Goal: Task Accomplishment & Management: Manage account settings

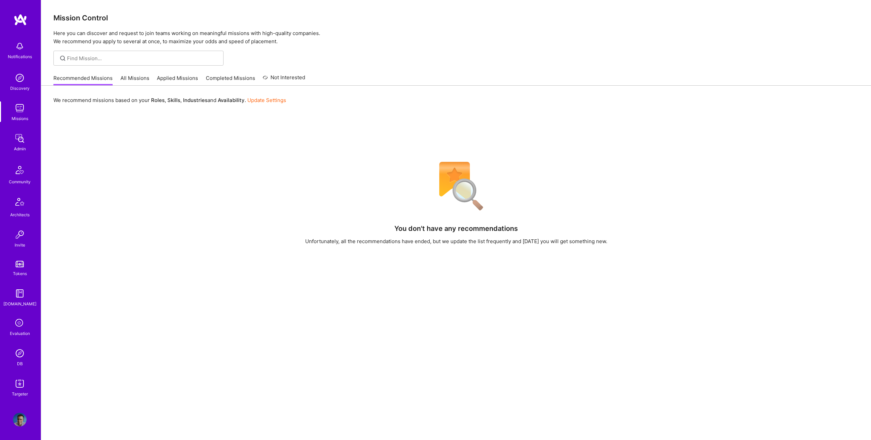
click at [15, 389] on img at bounding box center [20, 384] width 14 height 14
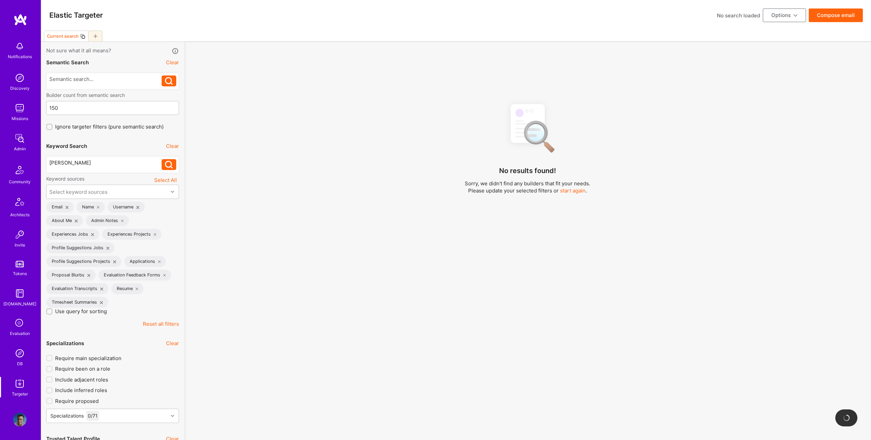
click at [95, 37] on icon at bounding box center [96, 36] width 4 height 4
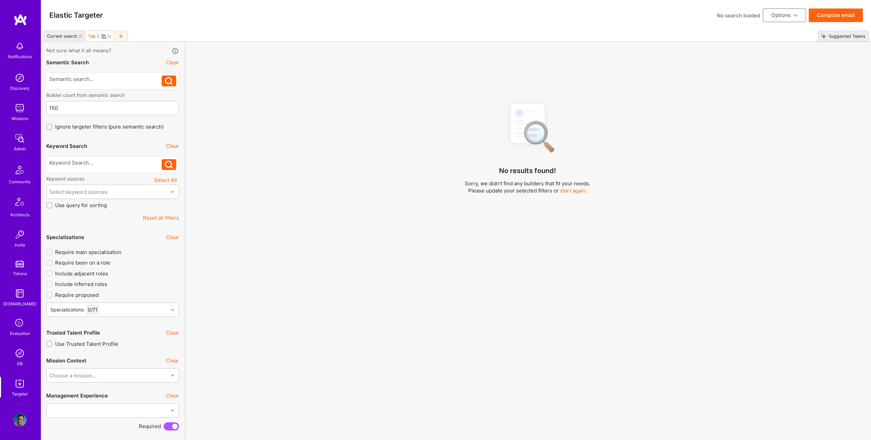
click at [80, 36] on icon at bounding box center [80, 36] width 3 height 3
click at [97, 166] on div at bounding box center [105, 162] width 113 height 7
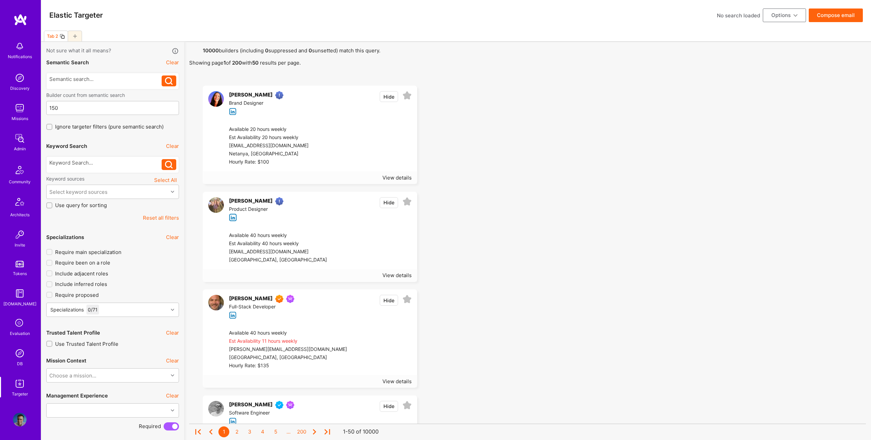
click at [85, 166] on div at bounding box center [105, 164] width 113 height 11
click at [79, 163] on div at bounding box center [105, 162] width 113 height 7
click at [101, 163] on div at bounding box center [105, 162] width 113 height 7
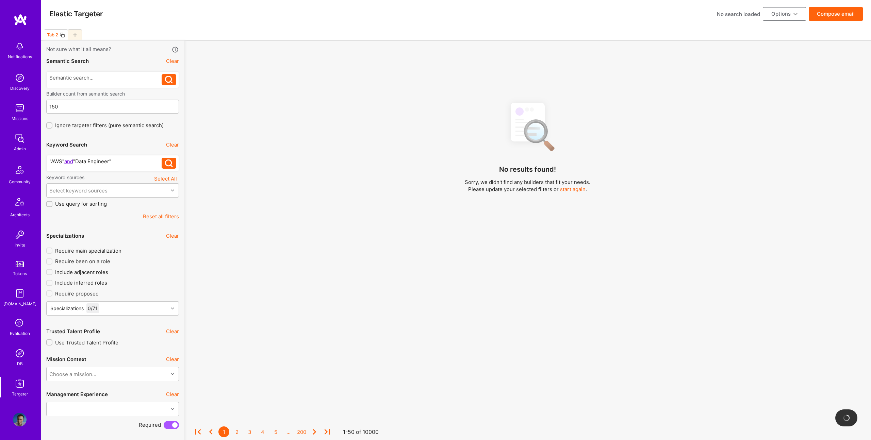
scroll to position [2, 0]
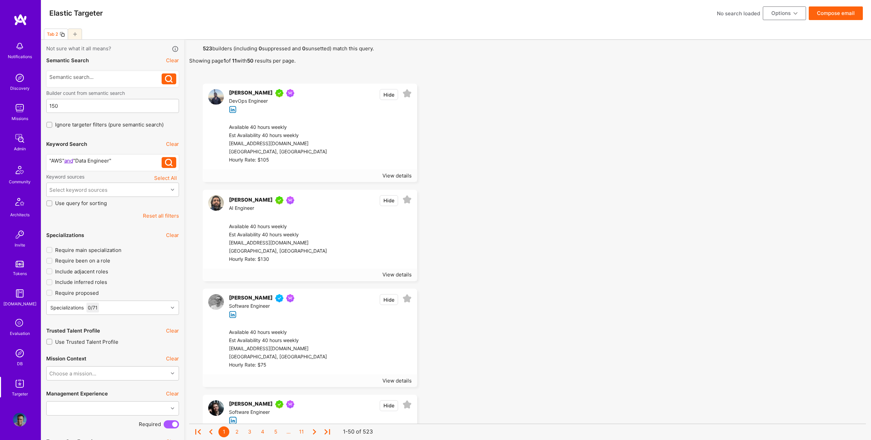
click at [122, 161] on div ""AWS" and "Data Engineer"" at bounding box center [105, 160] width 113 height 7
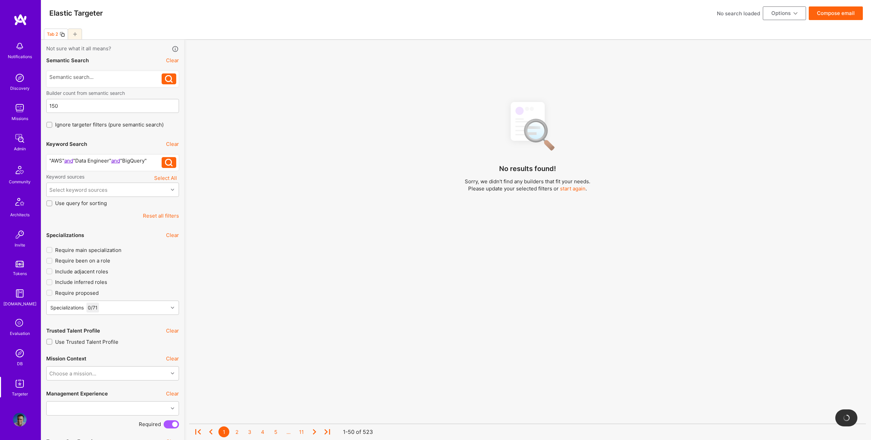
click at [420, 107] on div "No results found! Sorry, we didn't find any builders that fit your needs. Pleas…" at bounding box center [527, 272] width 677 height 352
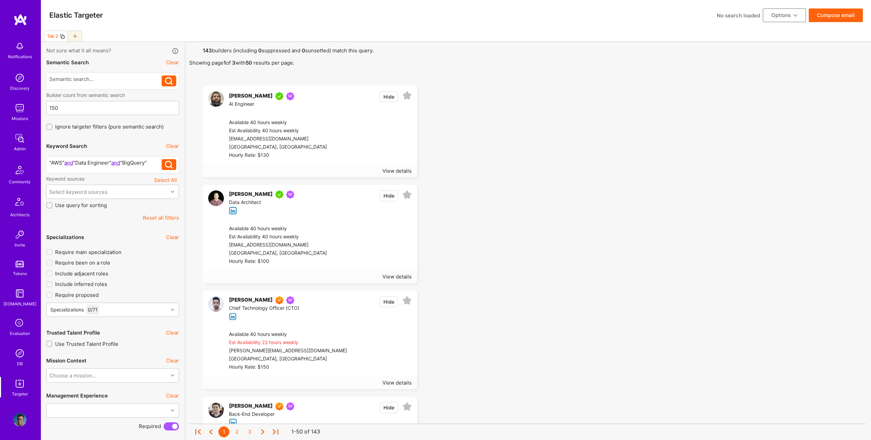
click at [152, 162] on div ""AWS" and "Data Engineer" and "BigQuery"" at bounding box center [105, 162] width 113 height 7
drag, startPoint x: 58, startPoint y: 169, endPoint x: 66, endPoint y: 170, distance: 8.2
click at [60, 169] on div ""AWS" and "Data Engineer" and "BigQuery" and" at bounding box center [105, 166] width 113 height 14
click at [66, 170] on div ""AWS" and "Data Engineer" and "BigQuery" and" at bounding box center [105, 166] width 113 height 14
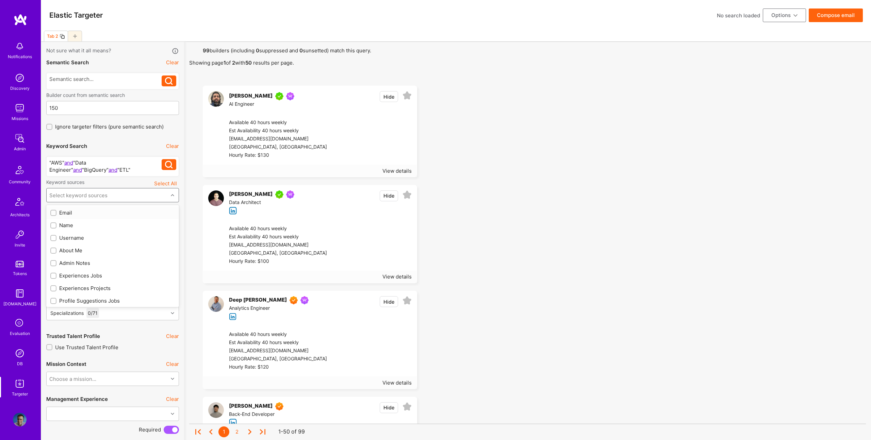
click at [86, 195] on div "Select keyword sources" at bounding box center [78, 195] width 58 height 7
click at [69, 249] on div "About Me" at bounding box center [112, 250] width 125 height 7
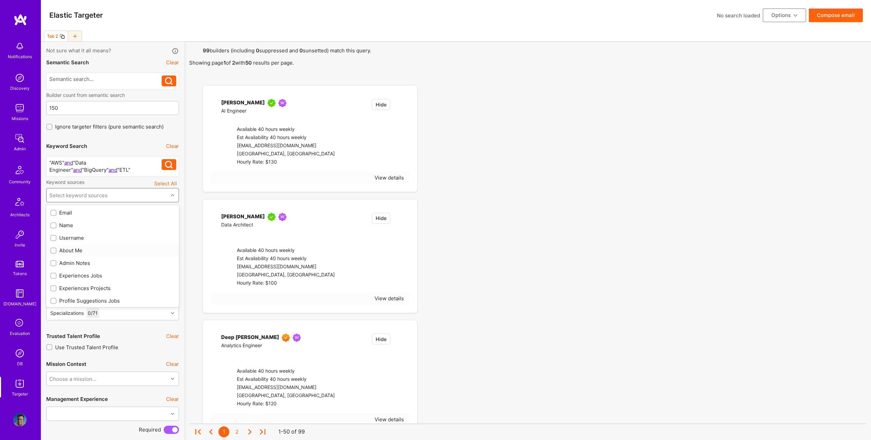
checkbox input "true"
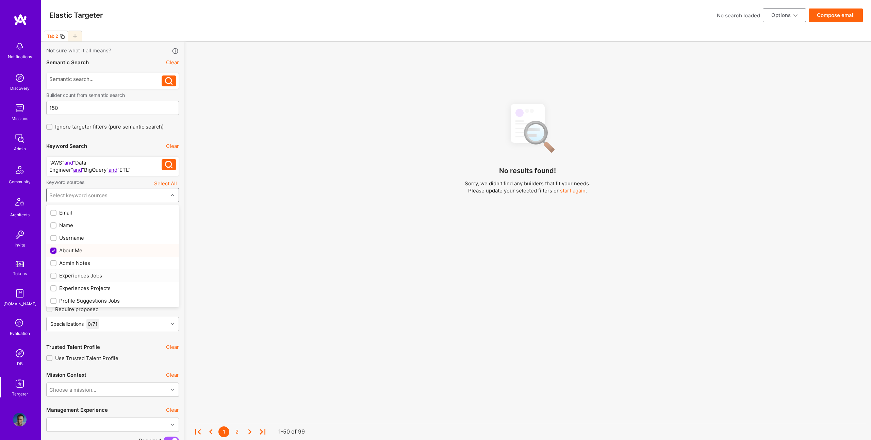
click at [81, 276] on div "Experiences Jobs" at bounding box center [112, 275] width 125 height 7
checkbox input "true"
click at [83, 288] on div "Experiences Projects" at bounding box center [112, 288] width 125 height 7
checkbox input "true"
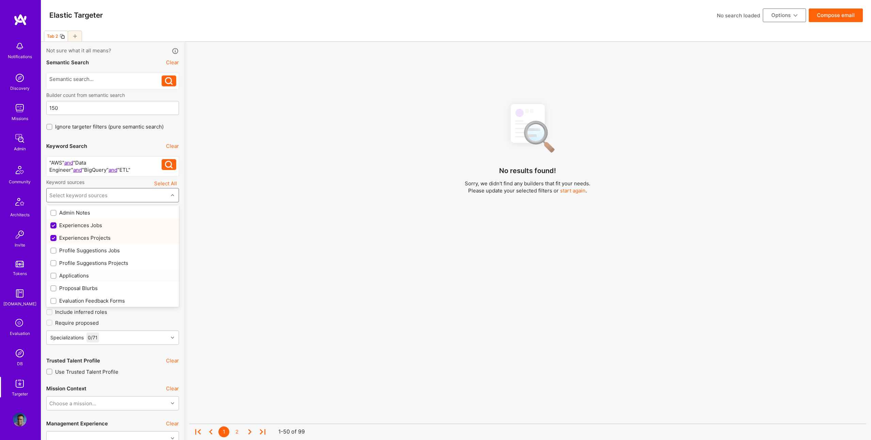
scroll to position [55, 0]
click at [99, 245] on div "Profile Suggestions Jobs" at bounding box center [112, 245] width 125 height 7
checkbox input "true"
click at [103, 256] on div "Profile Suggestions Projects" at bounding box center [112, 257] width 125 height 7
checkbox input "true"
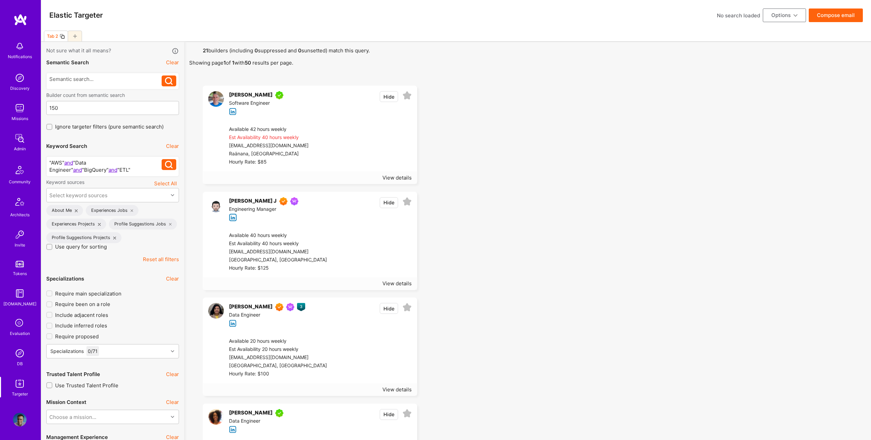
drag, startPoint x: 558, startPoint y: 134, endPoint x: 537, endPoint y: 124, distance: 22.8
click at [784, 13] on button "Options" at bounding box center [784, 16] width 43 height 14
click at [762, 119] on button "Export to .csv" at bounding box center [775, 117] width 62 height 17
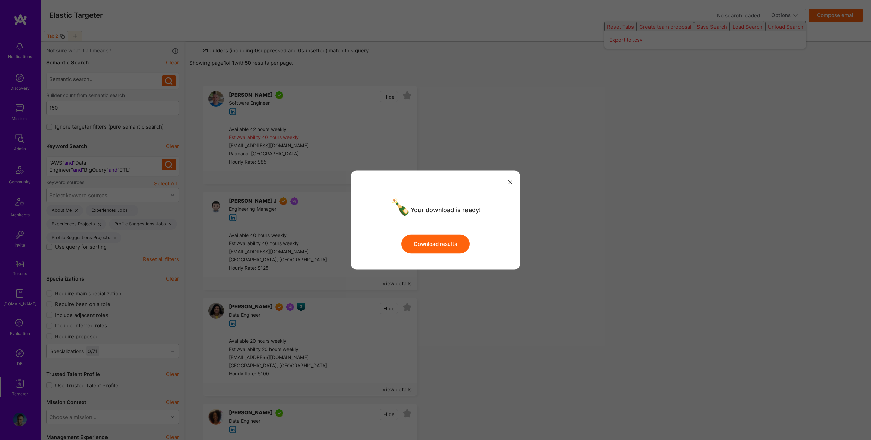
click at [457, 245] on button "Download results" at bounding box center [435, 243] width 68 height 19
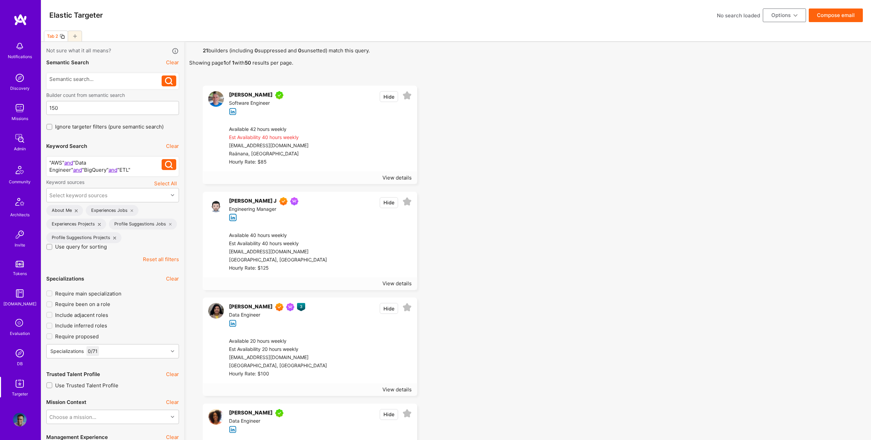
drag, startPoint x: 74, startPoint y: 162, endPoint x: 79, endPoint y: 162, distance: 5.1
click at [74, 162] on div ""AWS" and "Data Engineer" and "BigQuery" and "ETL"" at bounding box center [105, 166] width 113 height 14
click at [403, 94] on icon at bounding box center [406, 95] width 9 height 9
drag, startPoint x: 406, startPoint y: 204, endPoint x: 398, endPoint y: 285, distance: 81.0
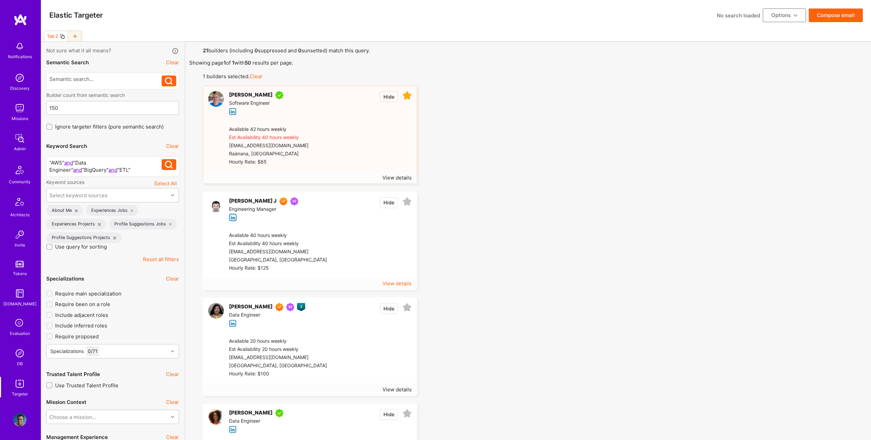
click at [406, 204] on icon at bounding box center [406, 201] width 9 height 9
click at [410, 308] on icon at bounding box center [406, 307] width 9 height 9
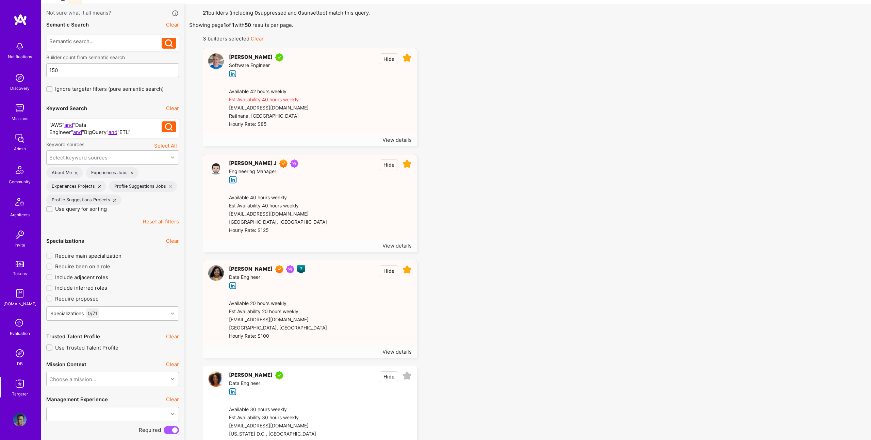
scroll to position [42, 0]
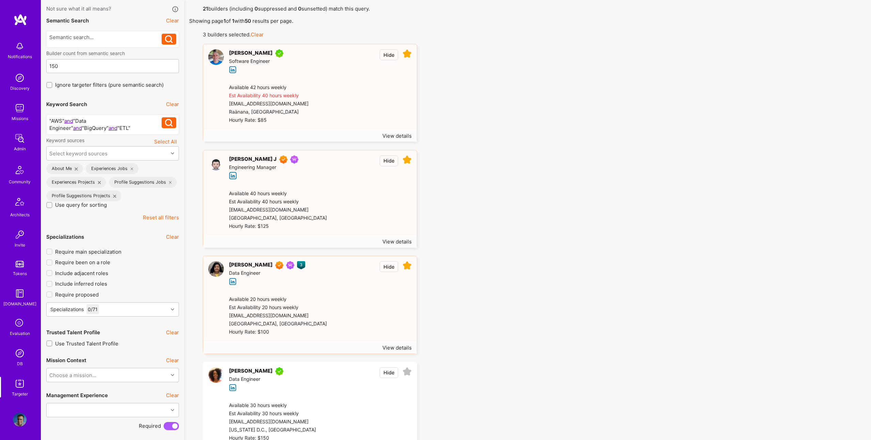
click at [406, 264] on icon at bounding box center [406, 265] width 9 height 9
drag, startPoint x: 407, startPoint y: 160, endPoint x: 416, endPoint y: 104, distance: 56.3
click at [407, 160] on icon at bounding box center [406, 159] width 9 height 9
click at [408, 56] on icon at bounding box center [406, 53] width 9 height 9
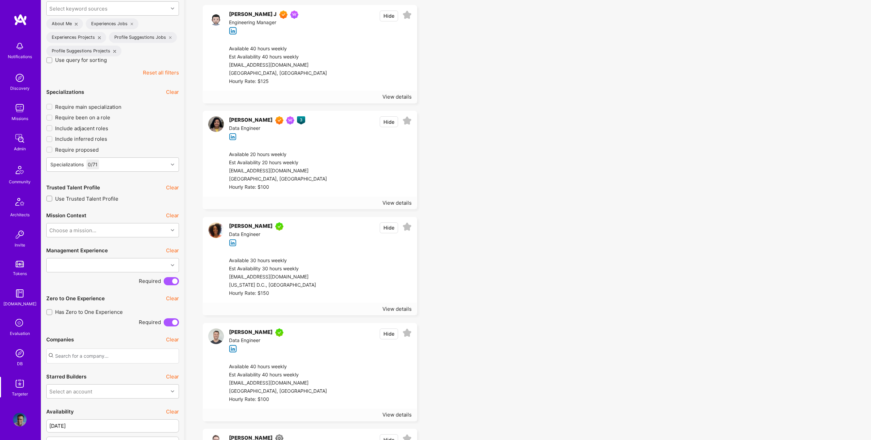
scroll to position [187, 0]
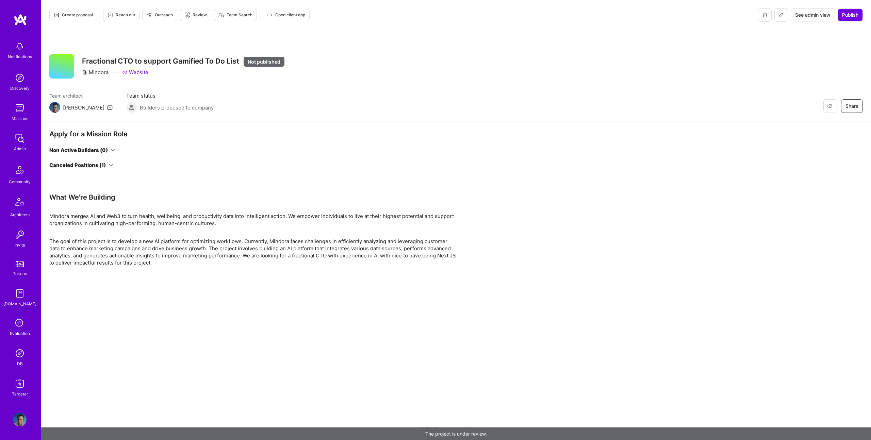
click at [107, 161] on div "Non Active Builders (0) Canceled Positions (1)" at bounding box center [204, 158] width 310 height 22
click at [105, 166] on div "Canceled Positions (1)" at bounding box center [77, 165] width 56 height 7
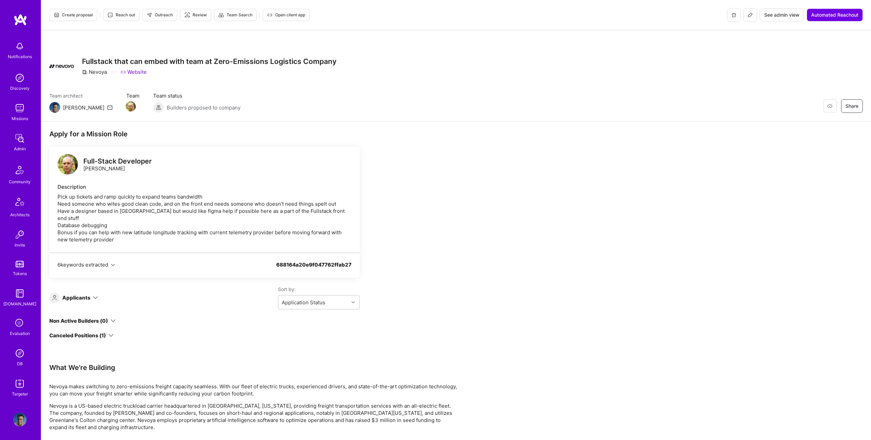
drag, startPoint x: 121, startPoint y: 347, endPoint x: 116, endPoint y: 337, distance: 11.0
click at [120, 342] on div "Apply for a Mission Role Full-Stack Developer Ron Almog Description Pick up tic…" at bounding box center [204, 247] width 310 height 234
click at [109, 333] on icon at bounding box center [111, 335] width 5 height 5
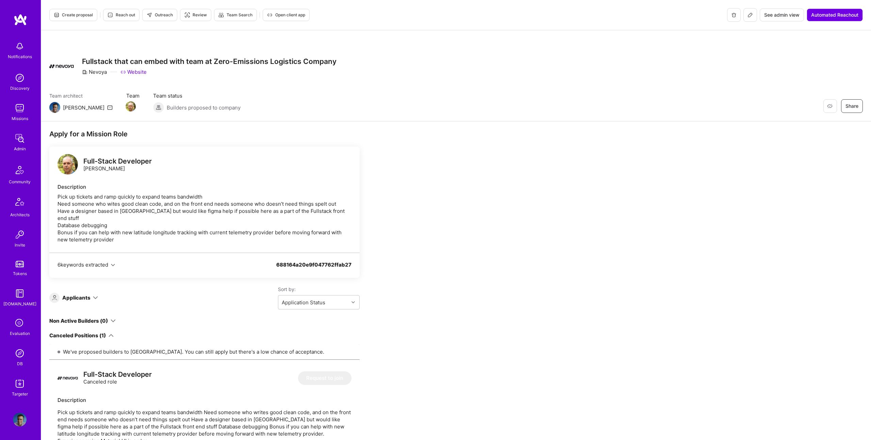
click at [101, 317] on div "Non Active Builders (0)" at bounding box center [78, 320] width 59 height 7
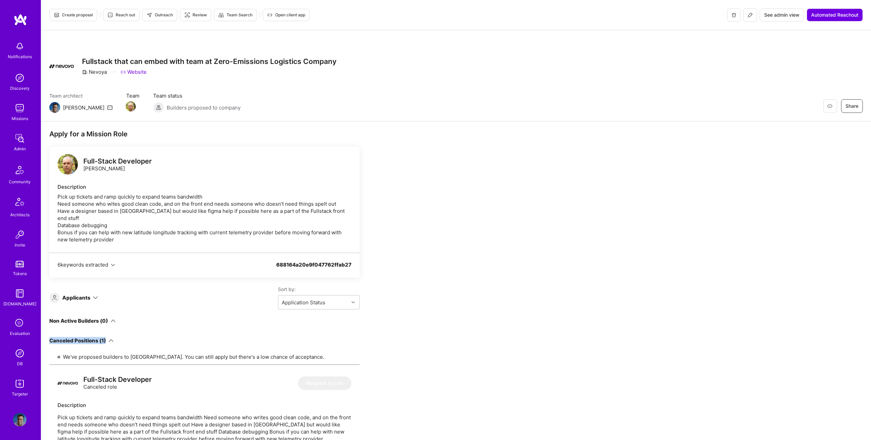
click at [108, 330] on div "Full-Stack Developer Ron Almog Description Pick up tickets and ramp quickly to …" at bounding box center [204, 333] width 310 height 373
click at [109, 338] on icon at bounding box center [111, 340] width 5 height 5
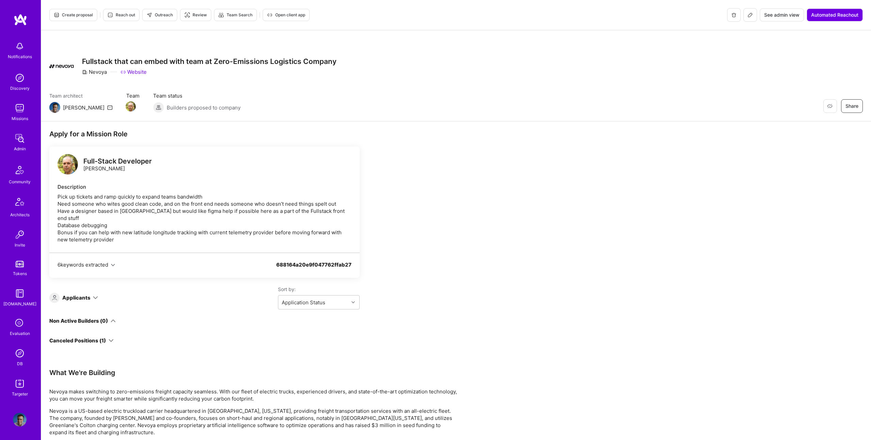
click at [62, 161] on img at bounding box center [67, 164] width 20 height 20
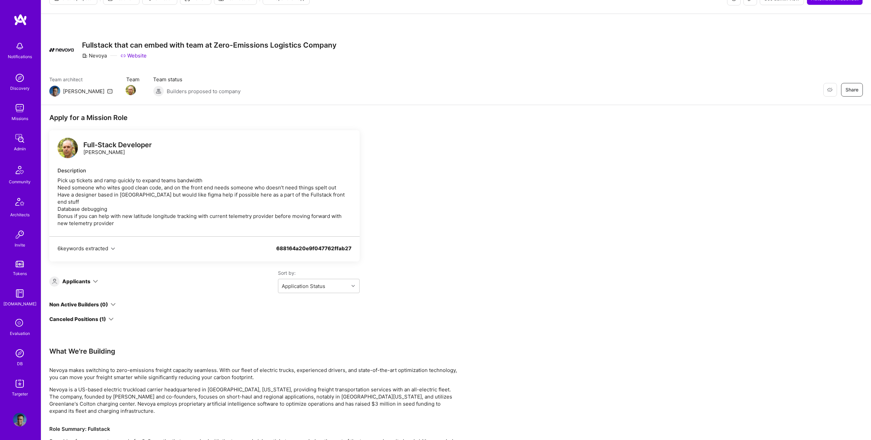
scroll to position [14, 0]
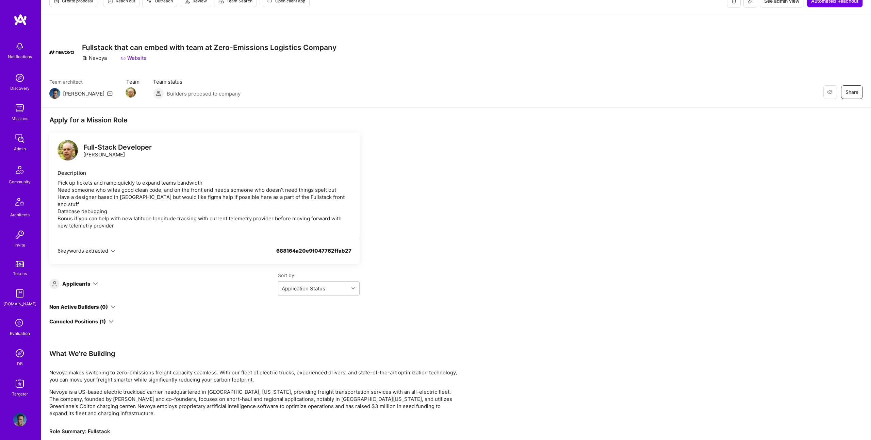
click at [69, 149] on img at bounding box center [67, 150] width 20 height 20
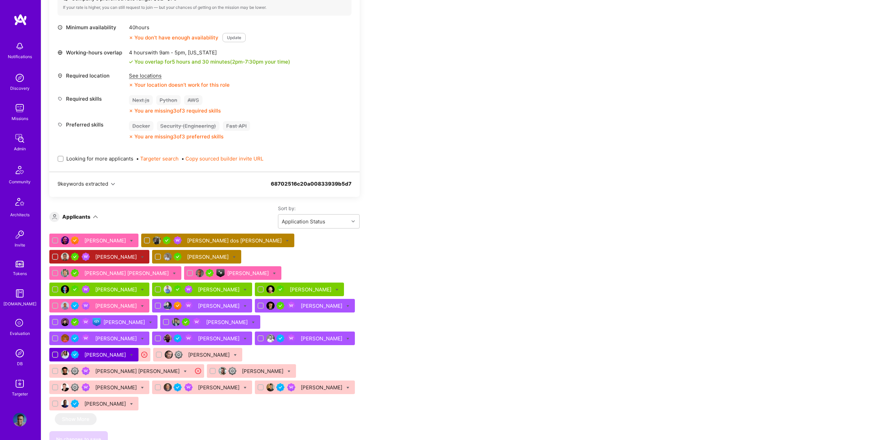
scroll to position [307, 0]
click at [209, 243] on div "Gabriel dos Reis Morales" at bounding box center [235, 240] width 96 height 7
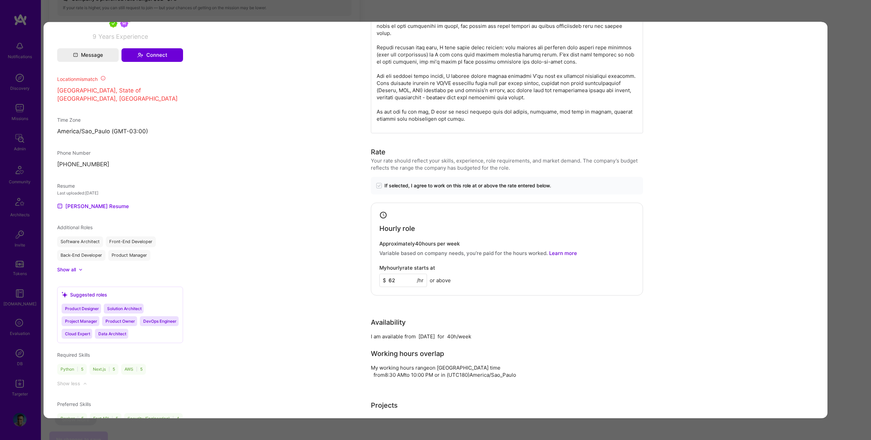
scroll to position [956, 0]
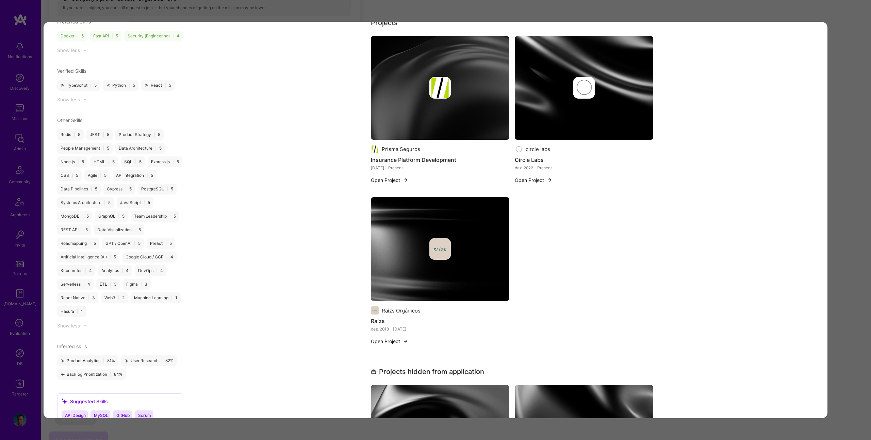
click at [841, 228] on div "Application 2 of 25 Builder Missing Requirements Required Location See location…" at bounding box center [435, 220] width 871 height 440
click at [846, 182] on div "Application 2 of 25 Builder Missing Requirements Required Location See location…" at bounding box center [435, 220] width 871 height 440
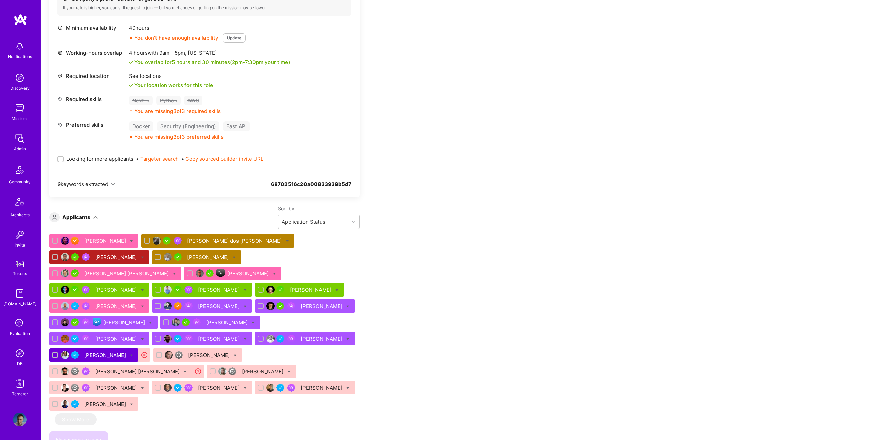
click at [286, 240] on icon at bounding box center [287, 241] width 3 height 3
checkbox input "true"
click at [471, 248] on div "Apply for a Mission Role We've proposed builders to Kynismos. You can still app…" at bounding box center [456, 307] width 830 height 934
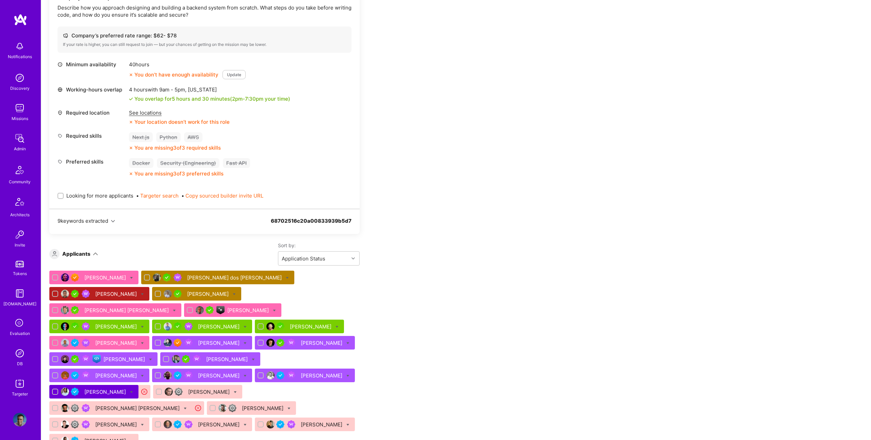
scroll to position [270, 0]
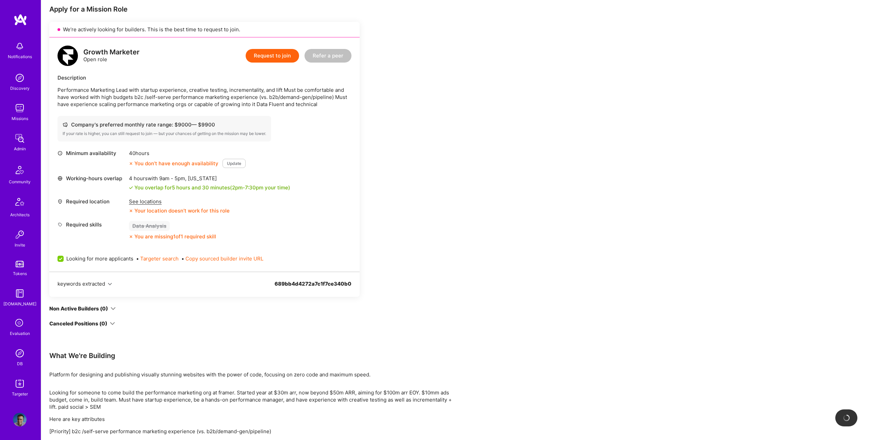
scroll to position [125, 0]
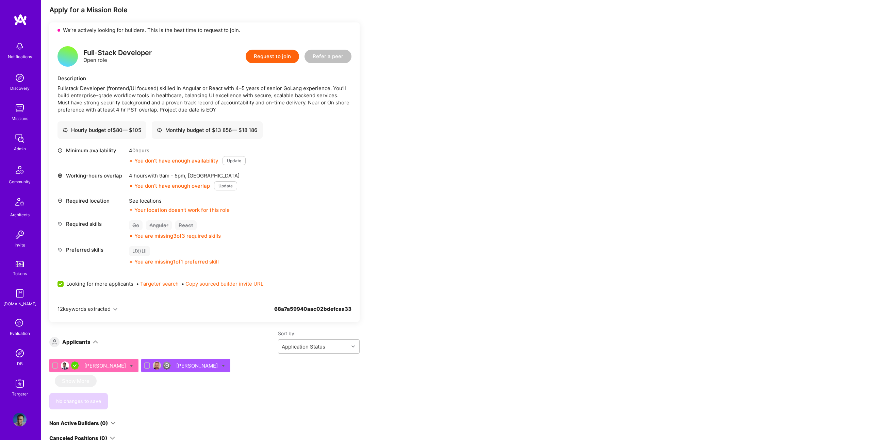
scroll to position [125, 0]
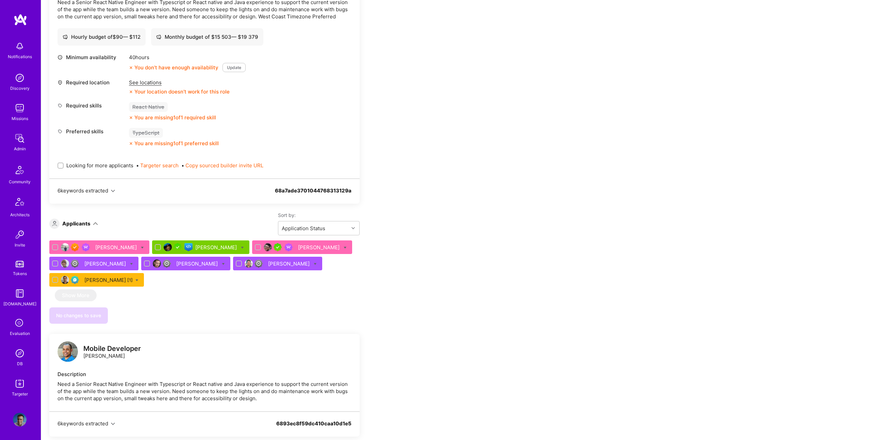
scroll to position [210, 0]
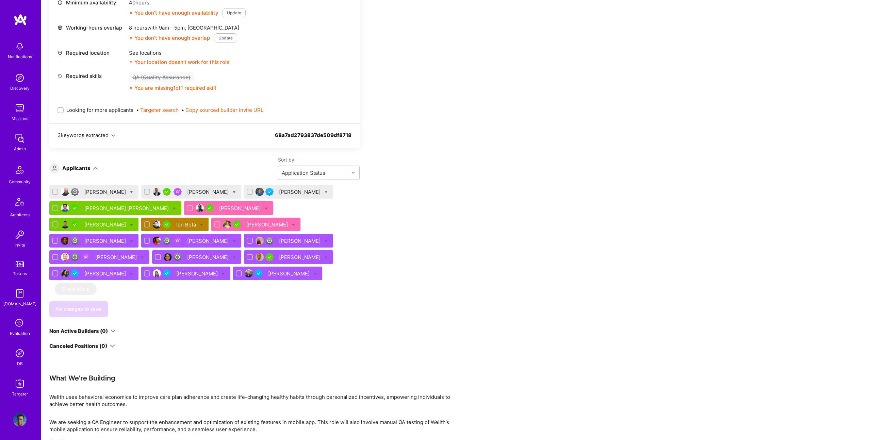
scroll to position [265, 0]
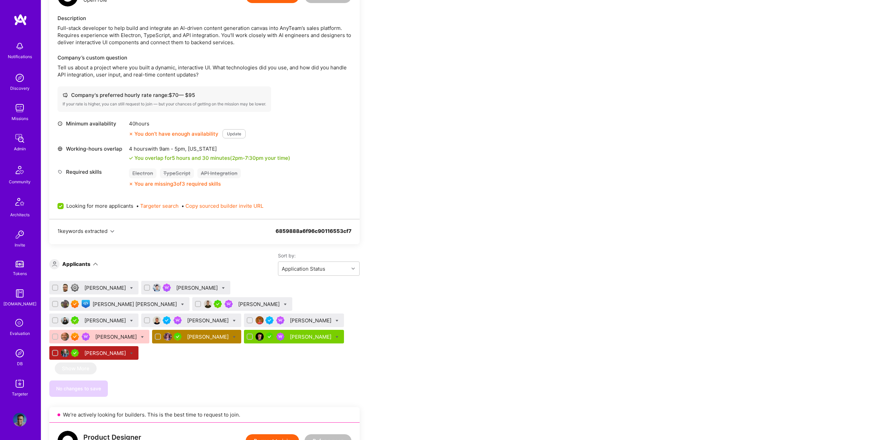
scroll to position [705, 0]
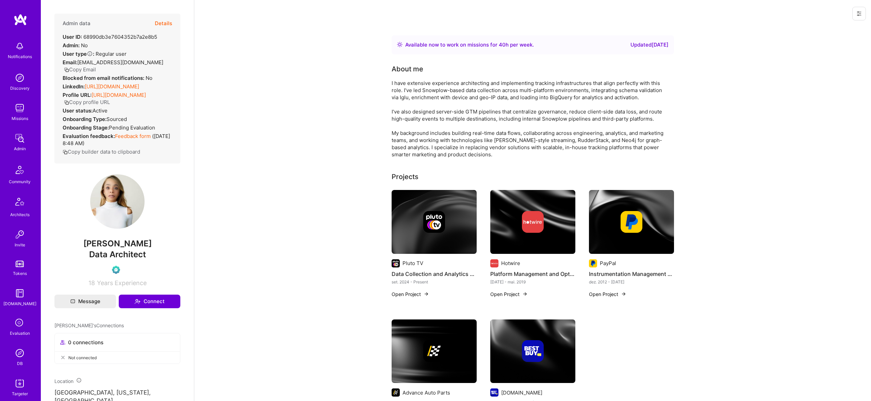
drag, startPoint x: 155, startPoint y: 26, endPoint x: 164, endPoint y: 23, distance: 9.6
click at [159, 24] on div "Admin data Details" at bounding box center [118, 24] width 110 height 20
click at [170, 21] on button "Details" at bounding box center [163, 24] width 17 height 20
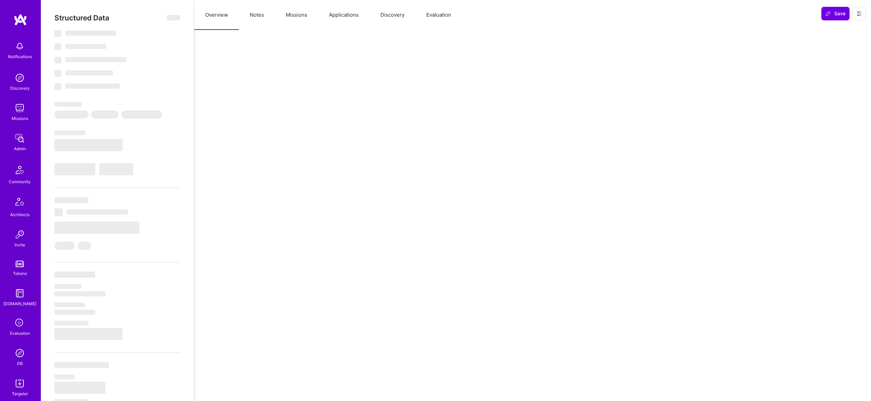
select select "Right Now"
select select "Verified"
select select "US"
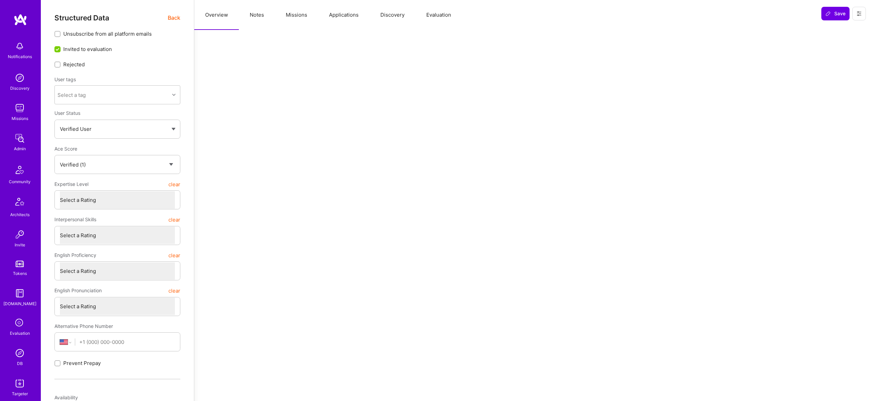
click at [446, 9] on button "Evaluation" at bounding box center [438, 15] width 47 height 30
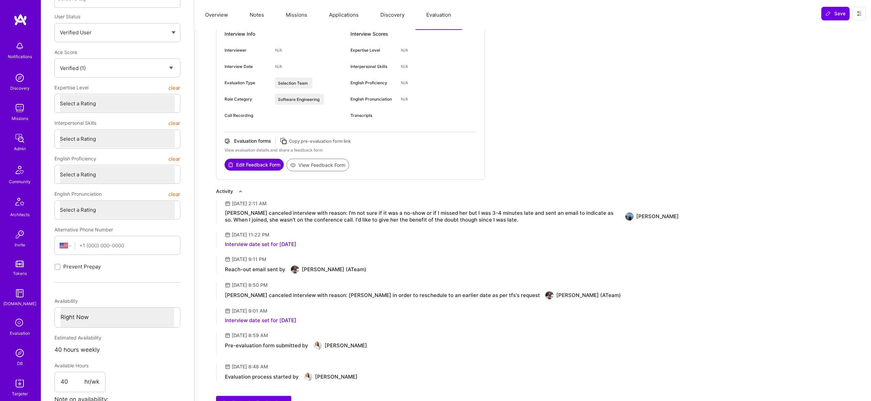
scroll to position [96, 0]
drag, startPoint x: 458, startPoint y: 206, endPoint x: 497, endPoint y: 225, distance: 43.2
click at [497, 225] on div "Activity August 19, 2025 at 2:11 AM Vetter canceled interview with reason: I'm …" at bounding box center [447, 284] width 463 height 193
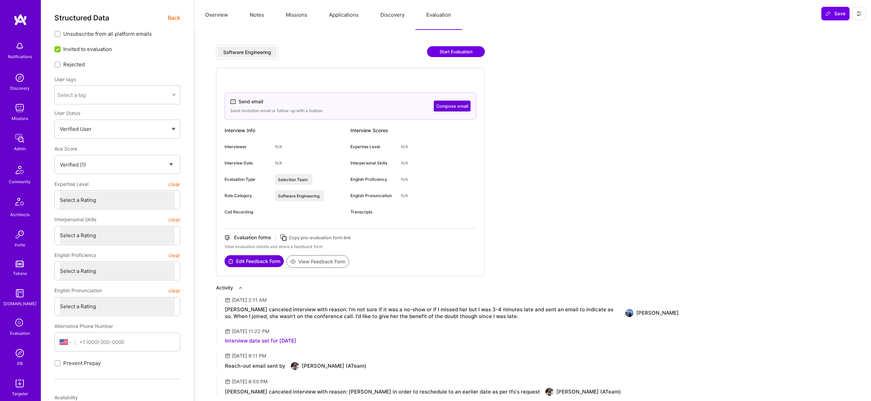
click at [177, 23] on div "Structured Data Back Unsubscribe from all platform emails Invited to evaluation…" at bounding box center [117, 329] width 126 height 630
click at [172, 16] on span "Back" at bounding box center [174, 18] width 13 height 9
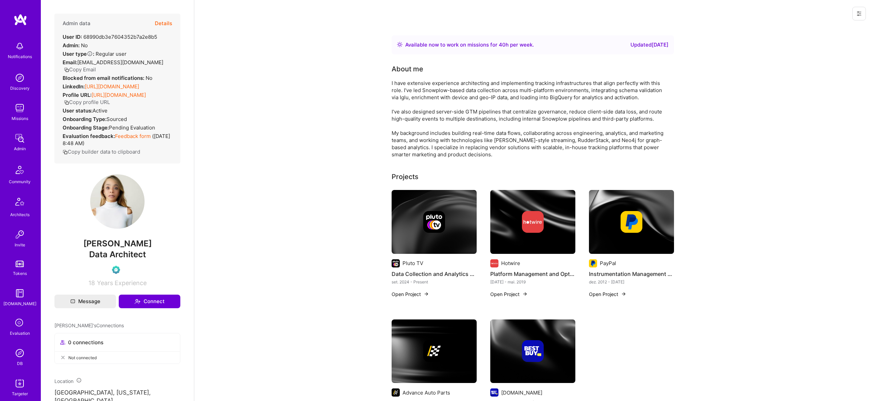
click at [165, 22] on button "Details" at bounding box center [163, 24] width 17 height 20
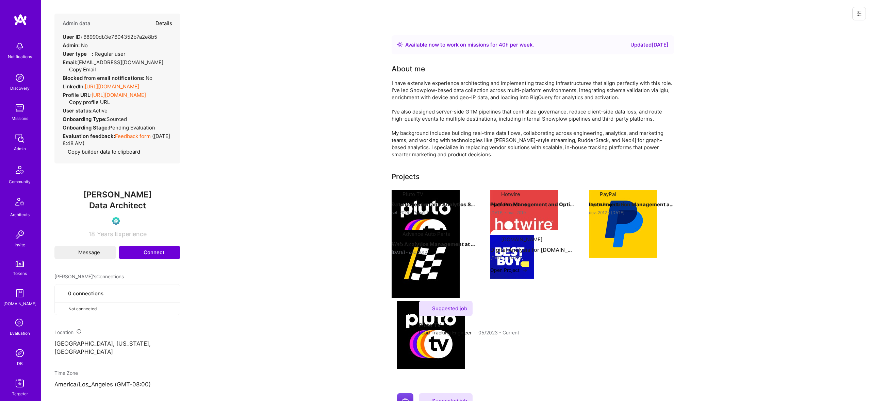
type textarea "x"
select select "Verified"
select select "US"
select select "Right Now"
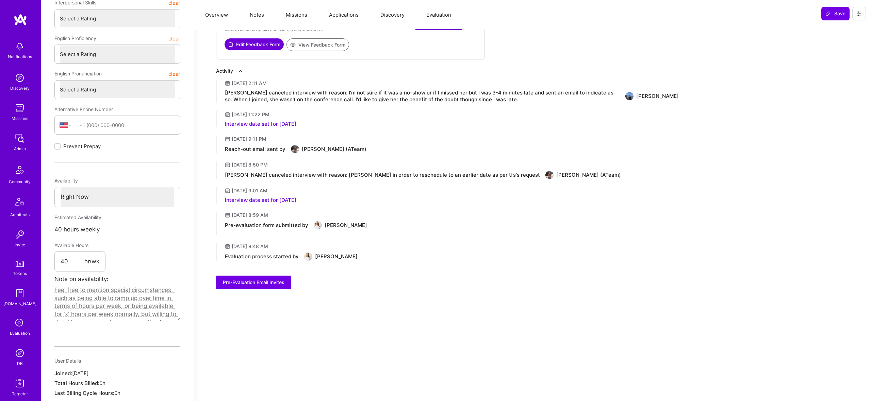
scroll to position [219, 0]
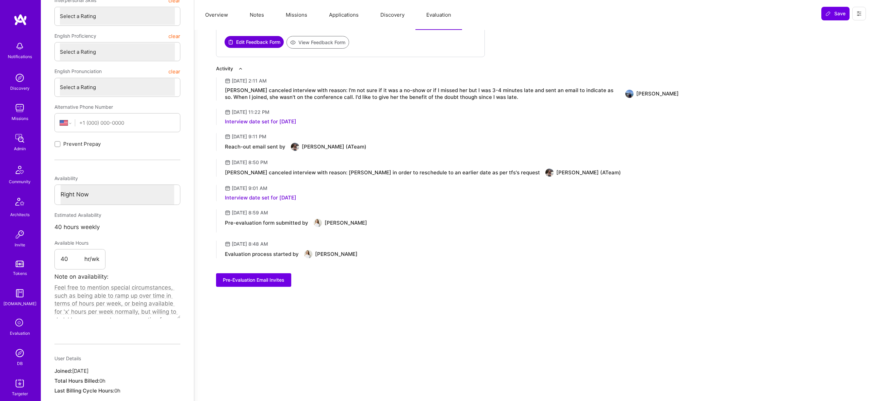
drag, startPoint x: 301, startPoint y: 176, endPoint x: 607, endPoint y: 176, distance: 306.2
click at [607, 176] on div "Vetter canceled interview with reason: Canceling in order to reschedule to an e…" at bounding box center [452, 173] width 454 height 8
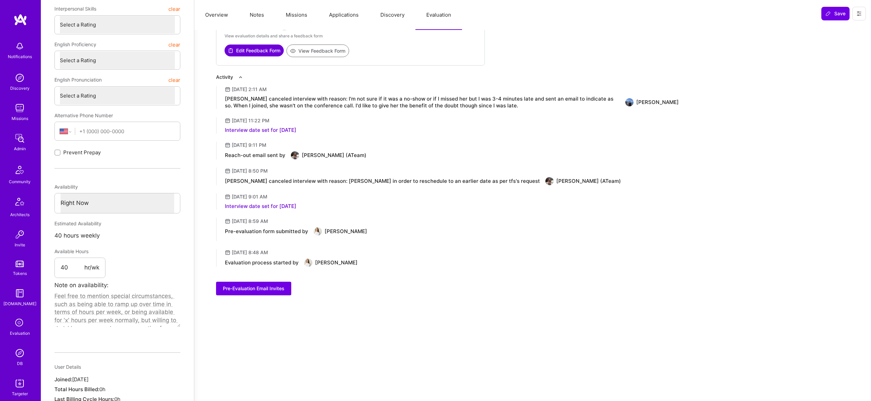
scroll to position [211, 0]
drag, startPoint x: 358, startPoint y: 102, endPoint x: 541, endPoint y: 90, distance: 183.4
click at [528, 92] on div "August 19, 2025 at 2:11 AM Vetter canceled interview with reason: I'm not sure …" at bounding box center [447, 96] width 463 height 23
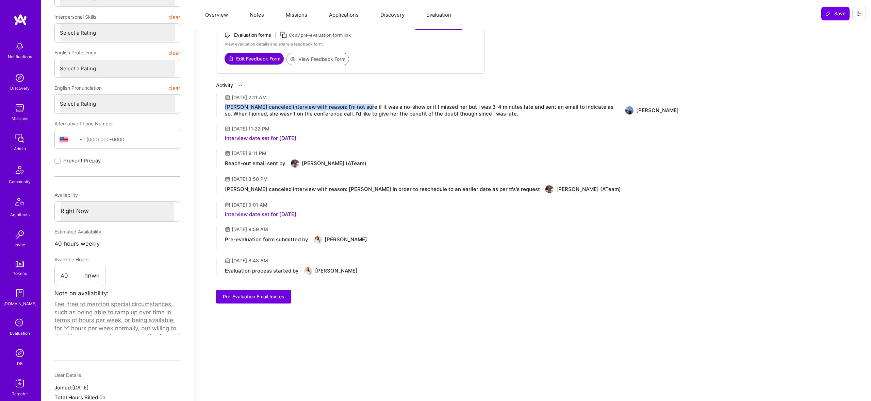
scroll to position [202, 0]
click at [308, 114] on div "Vetter canceled interview with reason: I'm not sure if it was a no-show or if I…" at bounding box center [422, 111] width 395 height 14
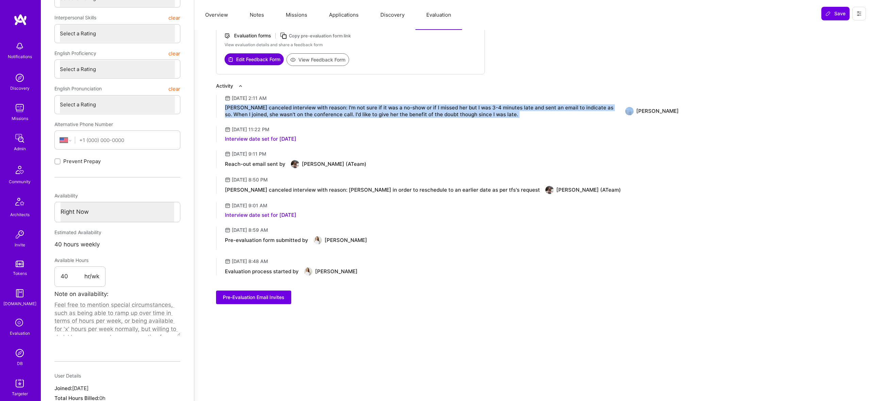
click at [308, 114] on div "Vetter canceled interview with reason: I'm not sure if it was a no-show or if I…" at bounding box center [422, 111] width 395 height 14
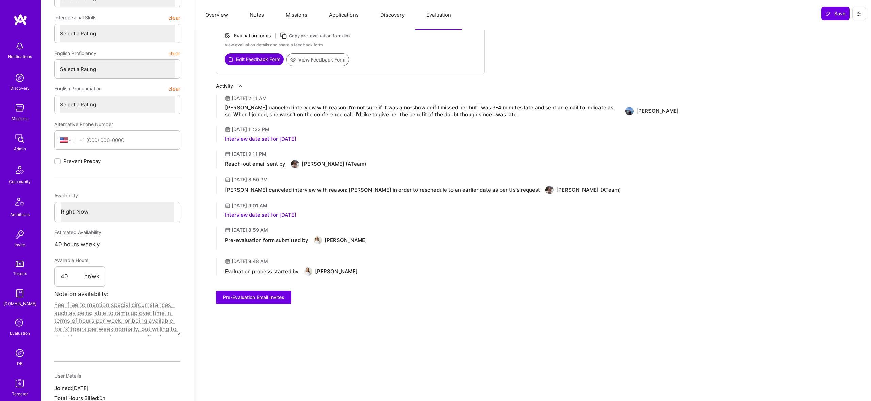
click at [475, 244] on div "Pre-evaluation form submitted by Krista Rime" at bounding box center [452, 240] width 454 height 8
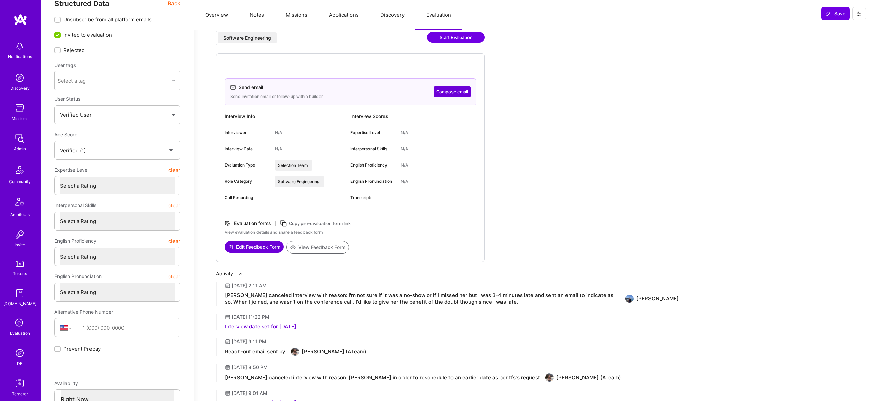
scroll to position [0, 0]
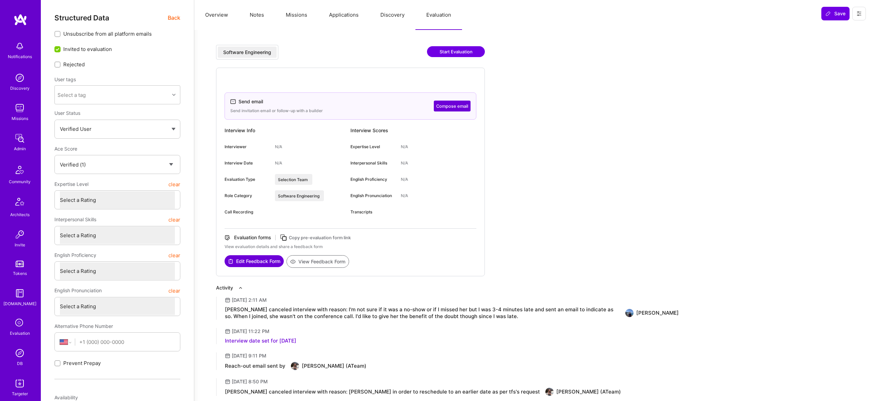
click at [168, 22] on span "Back" at bounding box center [174, 18] width 13 height 9
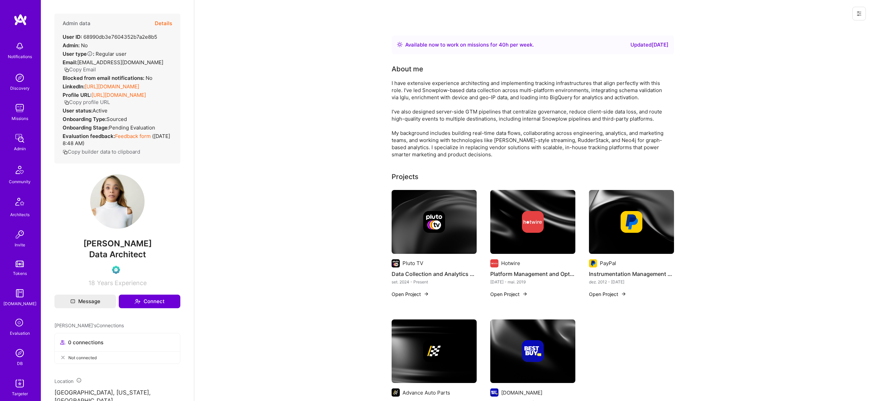
click at [168, 24] on button "Details" at bounding box center [163, 24] width 17 height 20
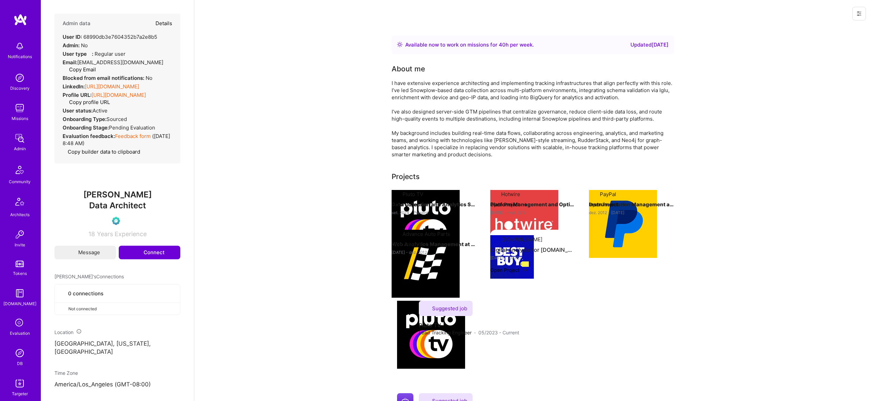
type textarea "x"
select select "Verified"
select select "US"
select select "Right Now"
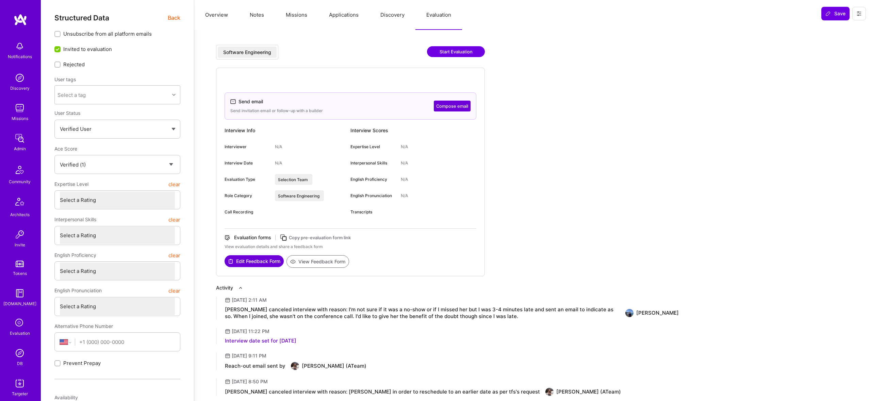
click at [167, 17] on div "Structured Data Back" at bounding box center [117, 18] width 126 height 9
click at [169, 17] on span "Back" at bounding box center [174, 18] width 13 height 9
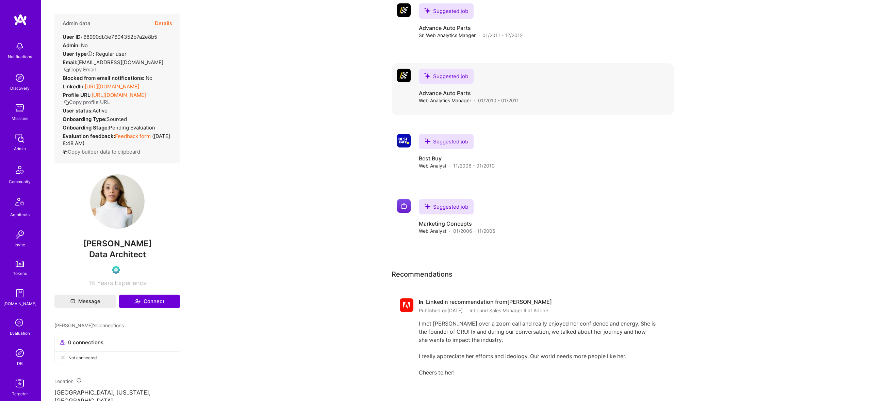
scroll to position [922, 0]
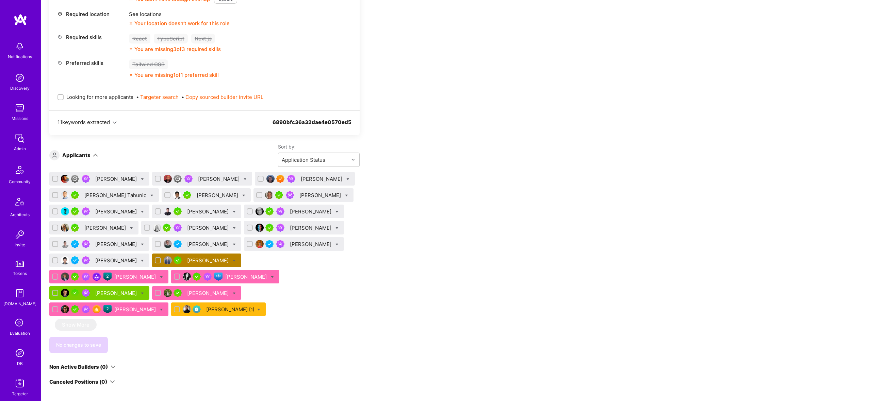
scroll to position [1266, 0]
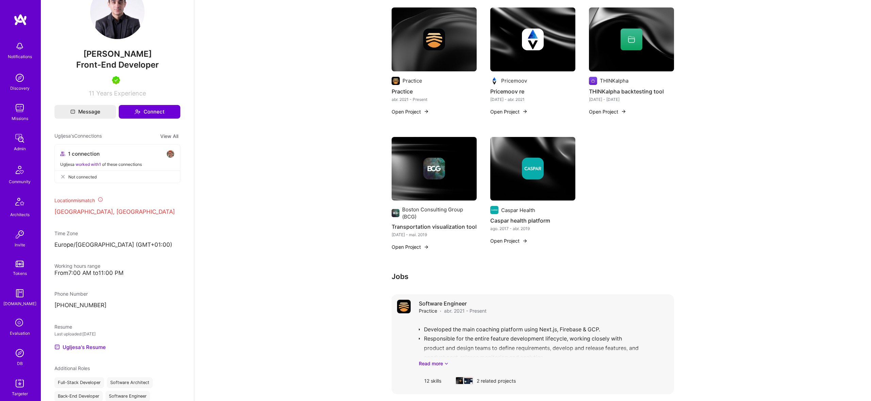
scroll to position [162, 0]
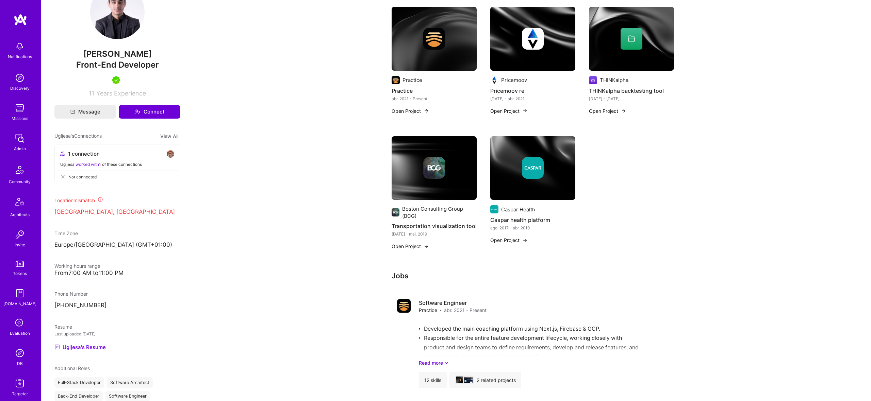
click at [113, 59] on span "Ugljesa Pantic" at bounding box center [117, 54] width 126 height 10
click at [115, 59] on span "Ugljesa Pantic" at bounding box center [117, 54] width 126 height 10
copy span "Ugljesa Pantic"
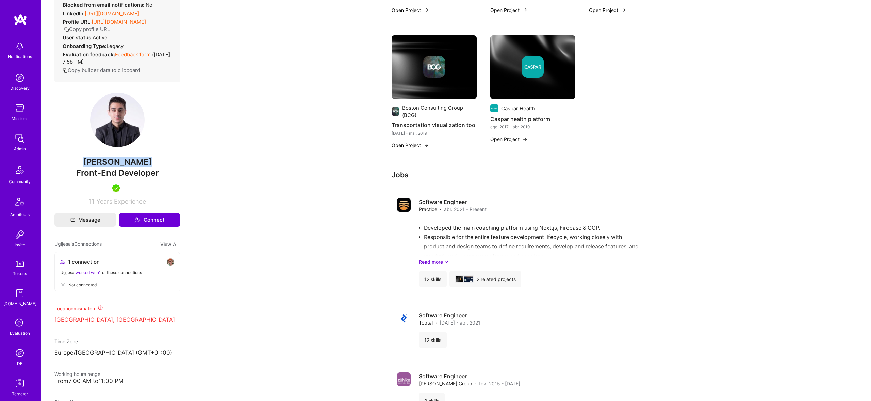
scroll to position [65, 0]
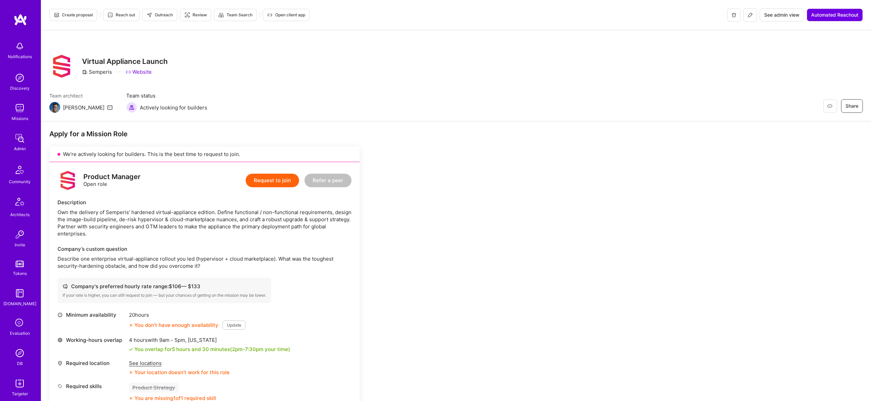
click at [748, 14] on icon at bounding box center [749, 14] width 5 height 5
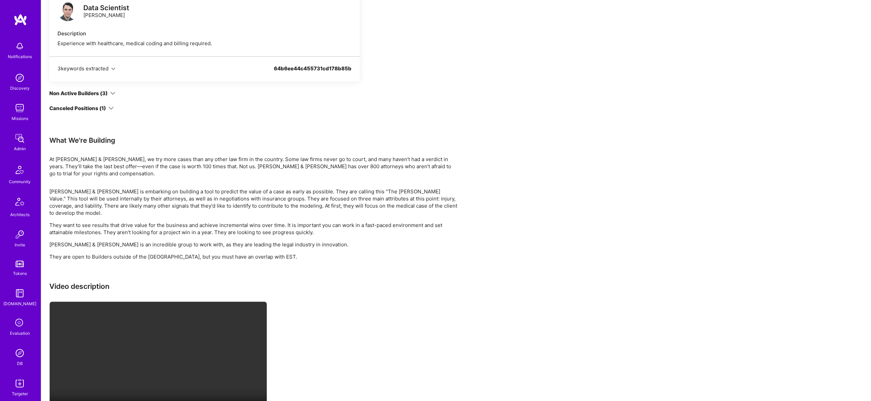
scroll to position [602, 0]
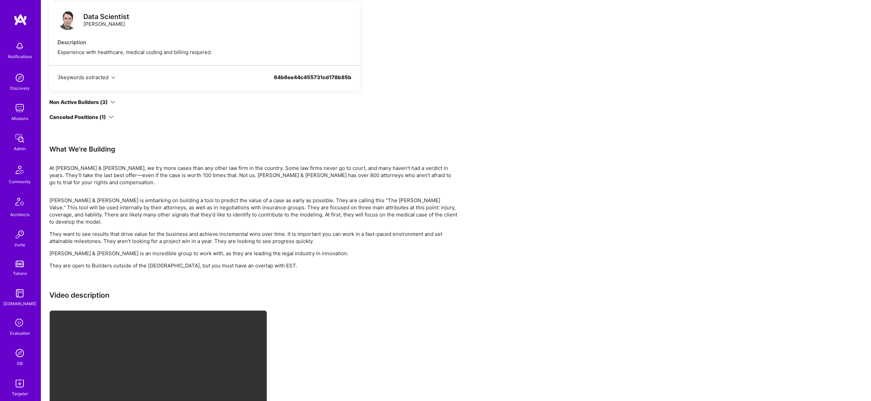
click at [106, 121] on div "Canceled Positions (1)" at bounding box center [81, 117] width 64 height 7
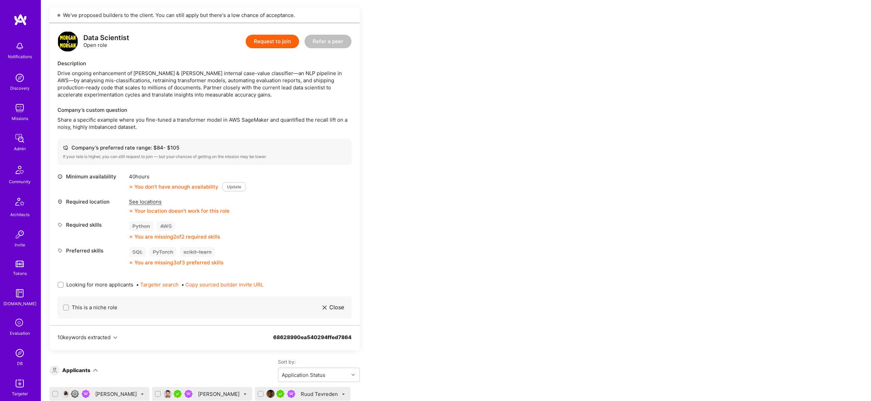
scroll to position [0, 0]
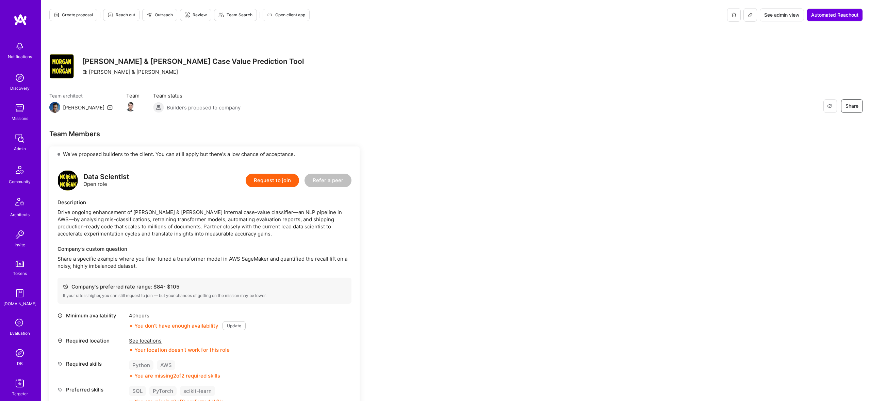
click at [749, 16] on icon at bounding box center [750, 15] width 4 height 4
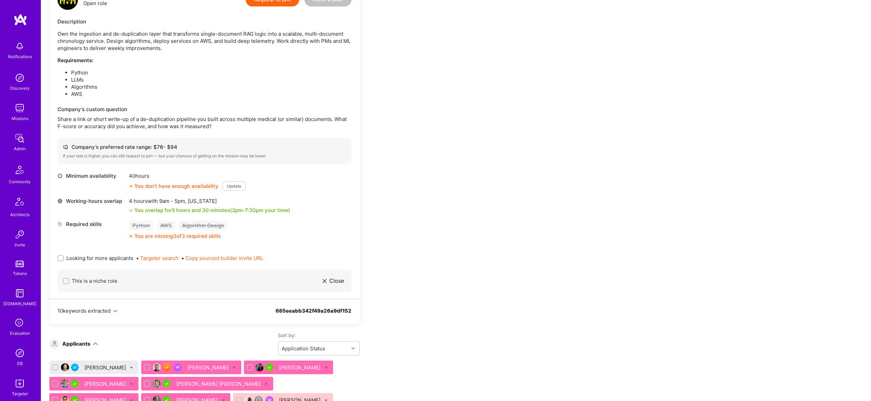
scroll to position [218, 0]
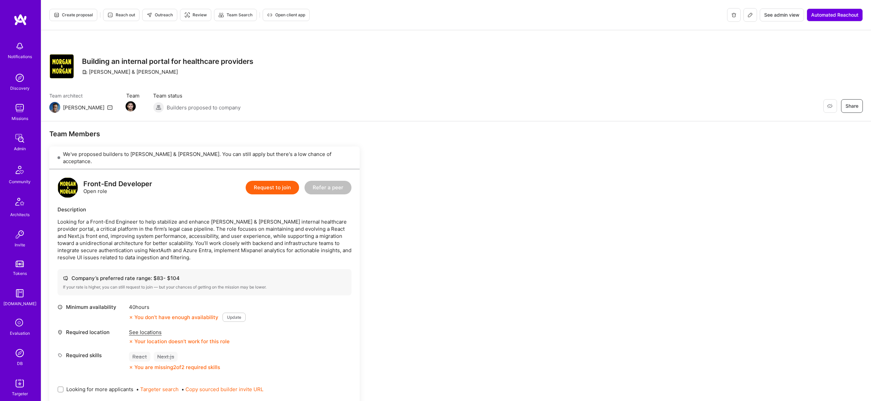
click at [751, 16] on icon at bounding box center [749, 14] width 5 height 5
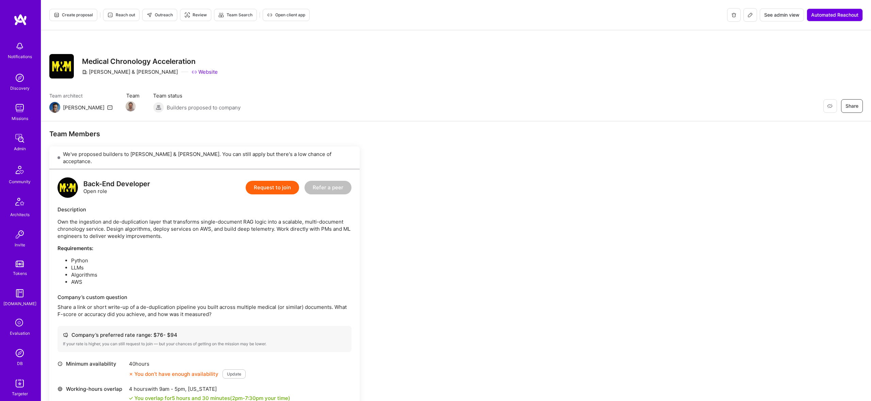
click at [753, 16] on button at bounding box center [750, 15] width 14 height 14
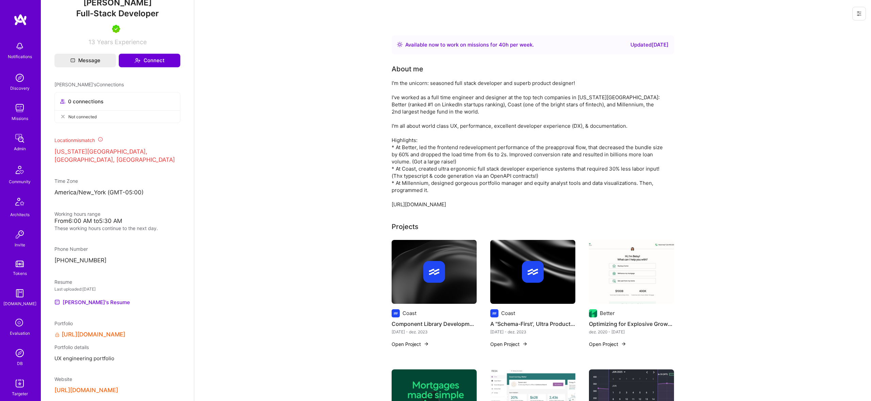
scroll to position [248, 0]
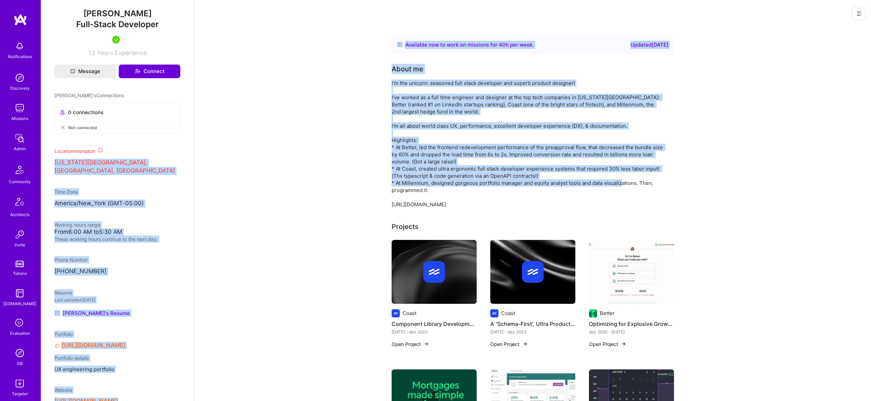
drag, startPoint x: 75, startPoint y: 166, endPoint x: 229, endPoint y: 187, distance: 154.9
click at [129, 168] on p "[US_STATE][GEOGRAPHIC_DATA], [GEOGRAPHIC_DATA], [GEOGRAPHIC_DATA]" at bounding box center [117, 167] width 126 height 16
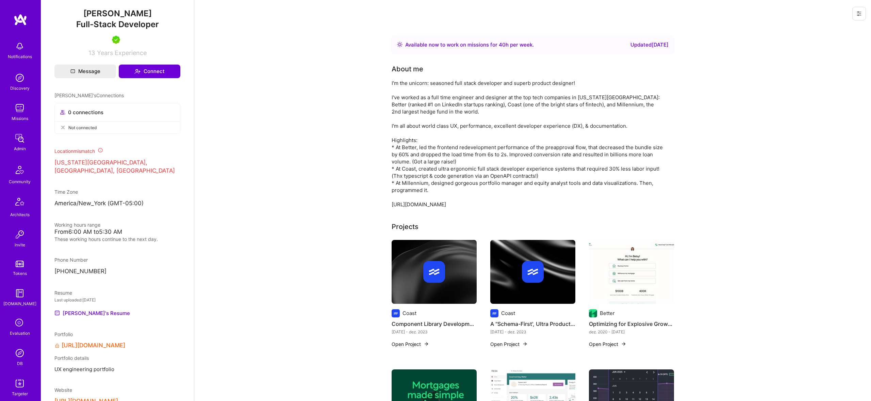
scroll to position [0, 0]
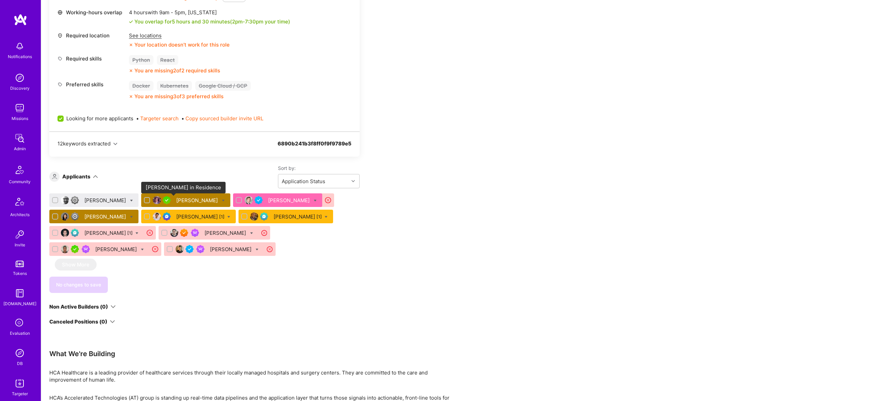
scroll to position [313, 0]
click at [130, 215] on icon at bounding box center [131, 216] width 3 height 3
checkbox input "true"
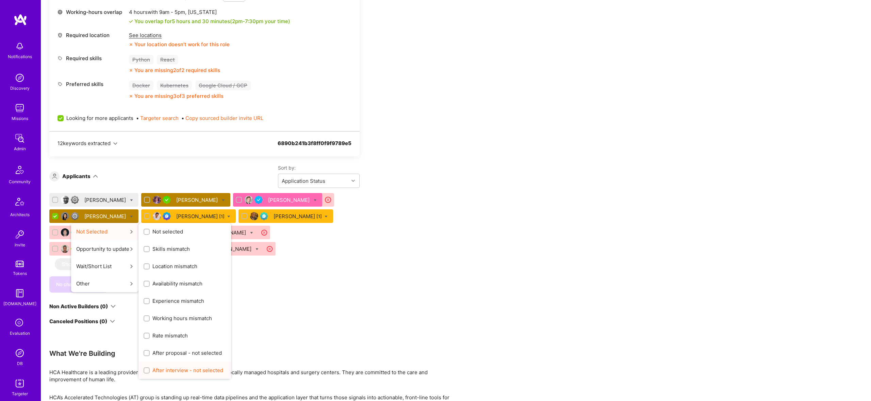
click at [198, 368] on span "After interview - not selected" at bounding box center [187, 370] width 71 height 7
click at [150, 369] on input "After interview - not selected" at bounding box center [147, 371] width 5 height 5
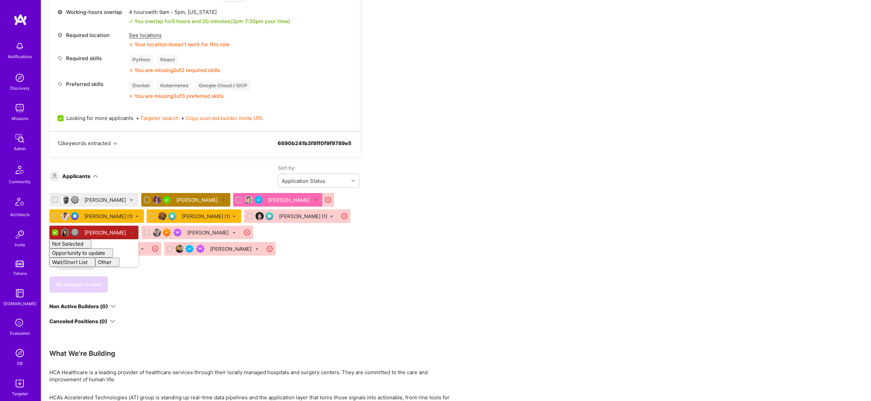
checkbox input "false"
click at [293, 283] on div "No changes to save" at bounding box center [204, 285] width 310 height 16
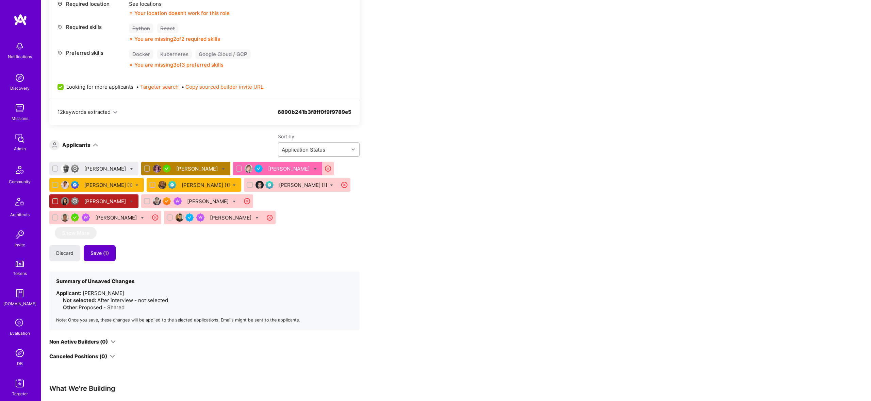
scroll to position [344, 0]
click at [103, 252] on span "Save (1)" at bounding box center [99, 253] width 18 height 7
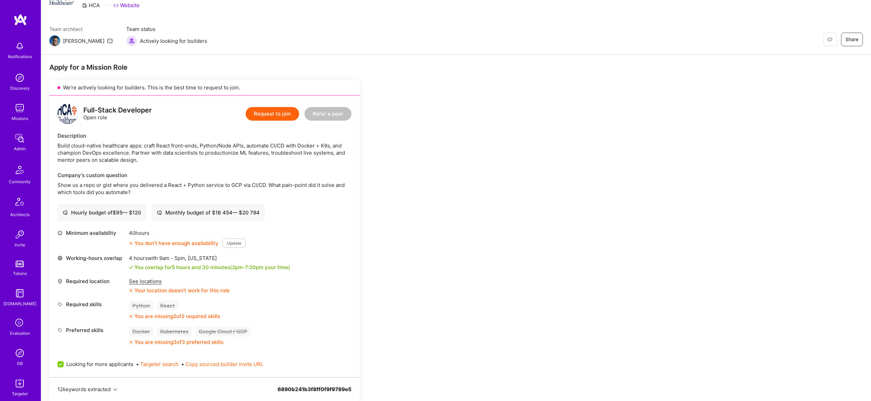
scroll to position [67, 0]
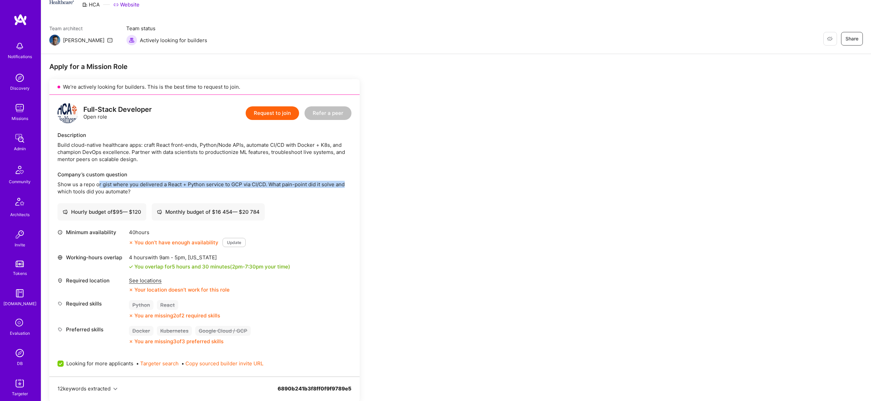
drag, startPoint x: 279, startPoint y: 181, endPoint x: 332, endPoint y: 197, distance: 55.1
click at [363, 188] on div "Apply for a Mission Role We’re actively looking for builders. This is the best …" at bounding box center [253, 382] width 408 height 641
drag, startPoint x: 78, startPoint y: 172, endPoint x: 234, endPoint y: 185, distance: 156.7
click at [234, 185] on div "Company’s custom question Show us a repo or gist where you delivered a React + …" at bounding box center [204, 183] width 294 height 24
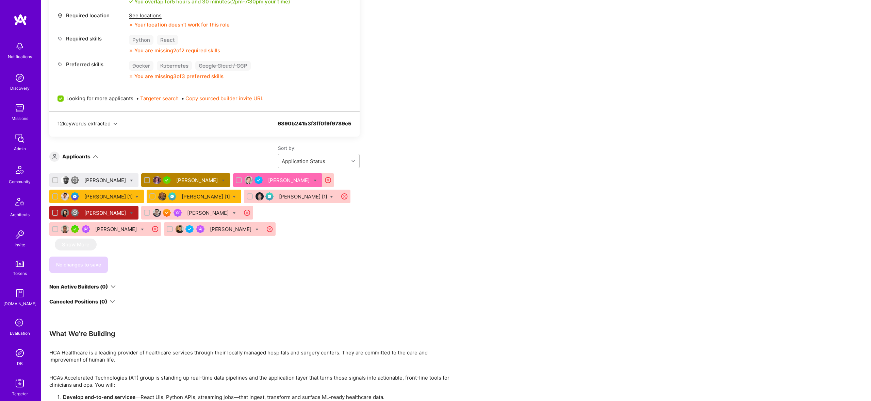
scroll to position [390, 0]
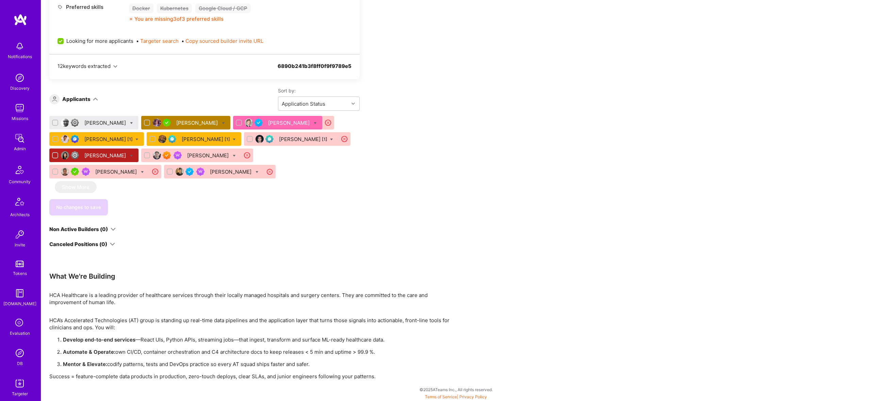
drag, startPoint x: 211, startPoint y: 153, endPoint x: 231, endPoint y: 155, distance: 19.8
click at [213, 154] on div "Eduardo Luttner" at bounding box center [208, 155] width 43 height 7
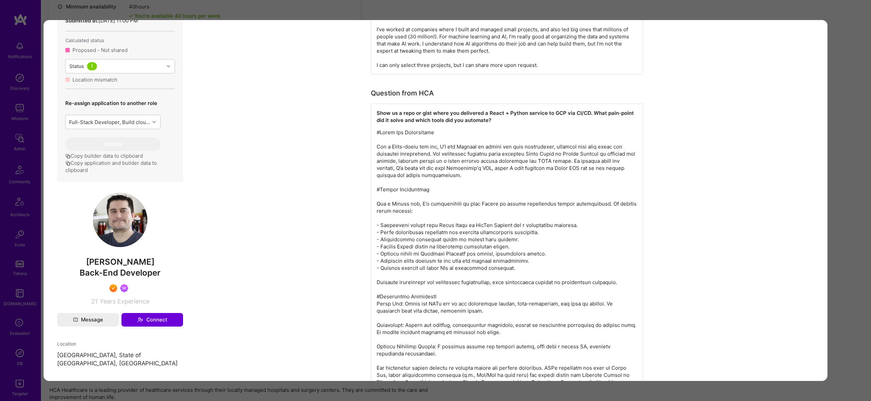
scroll to position [332, 0]
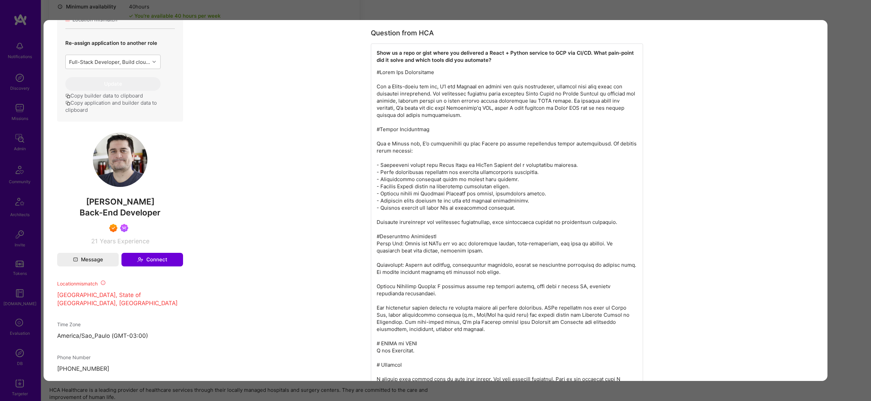
click at [861, 157] on div "Application 8 of 10 Builder Missing Requirements Required Location See location…" at bounding box center [435, 200] width 871 height 401
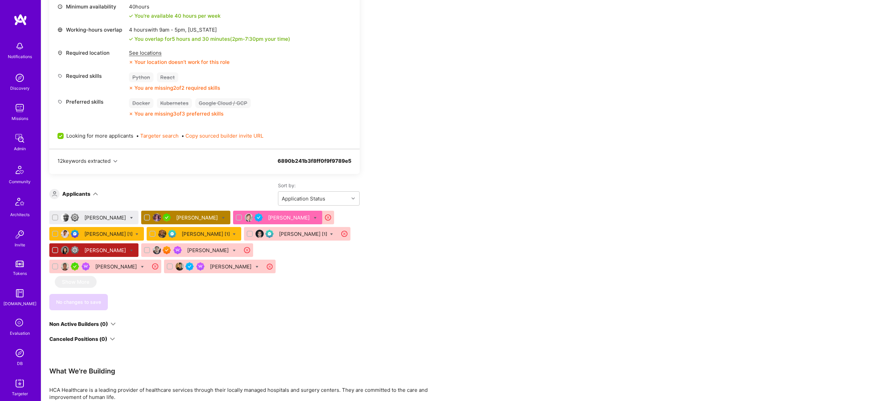
click at [205, 250] on div "Eduardo Luttner" at bounding box center [208, 250] width 43 height 7
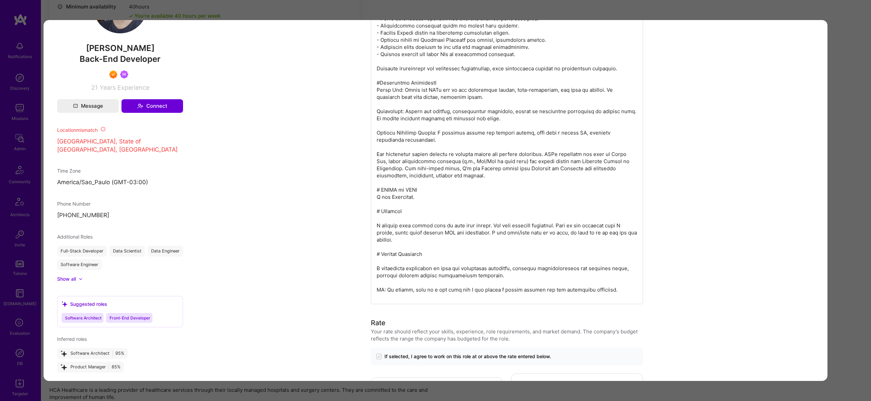
scroll to position [462, 0]
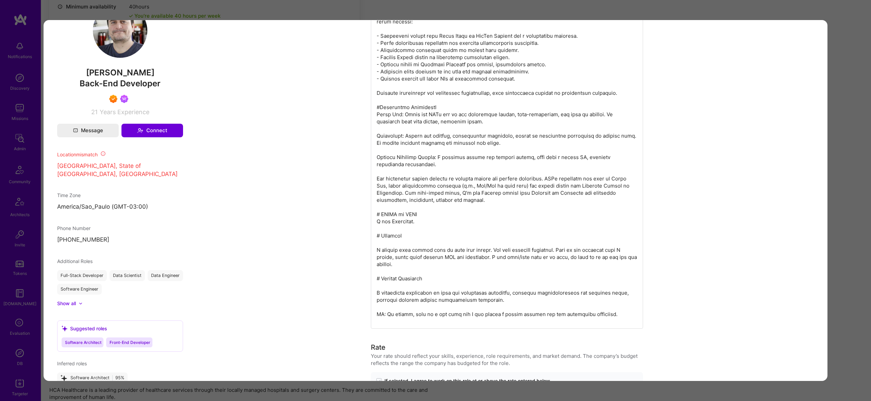
click at [364, 10] on div "Application 8 of 10 Builder Missing Requirements Required Location See location…" at bounding box center [435, 200] width 871 height 401
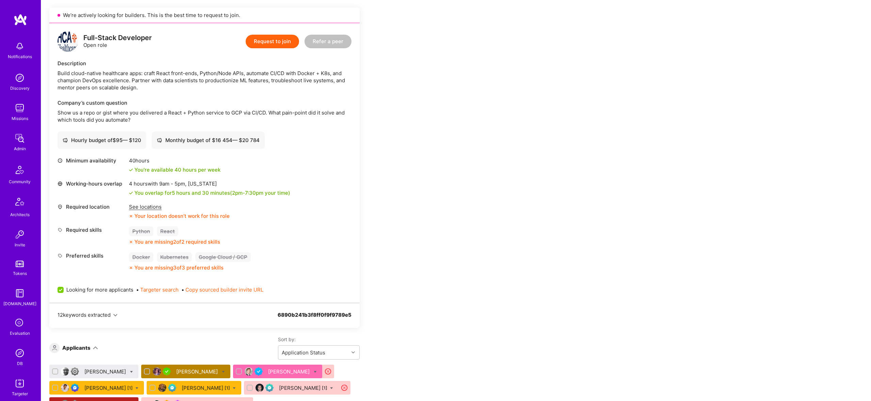
scroll to position [388, 0]
